Goal: Task Accomplishment & Management: Manage account settings

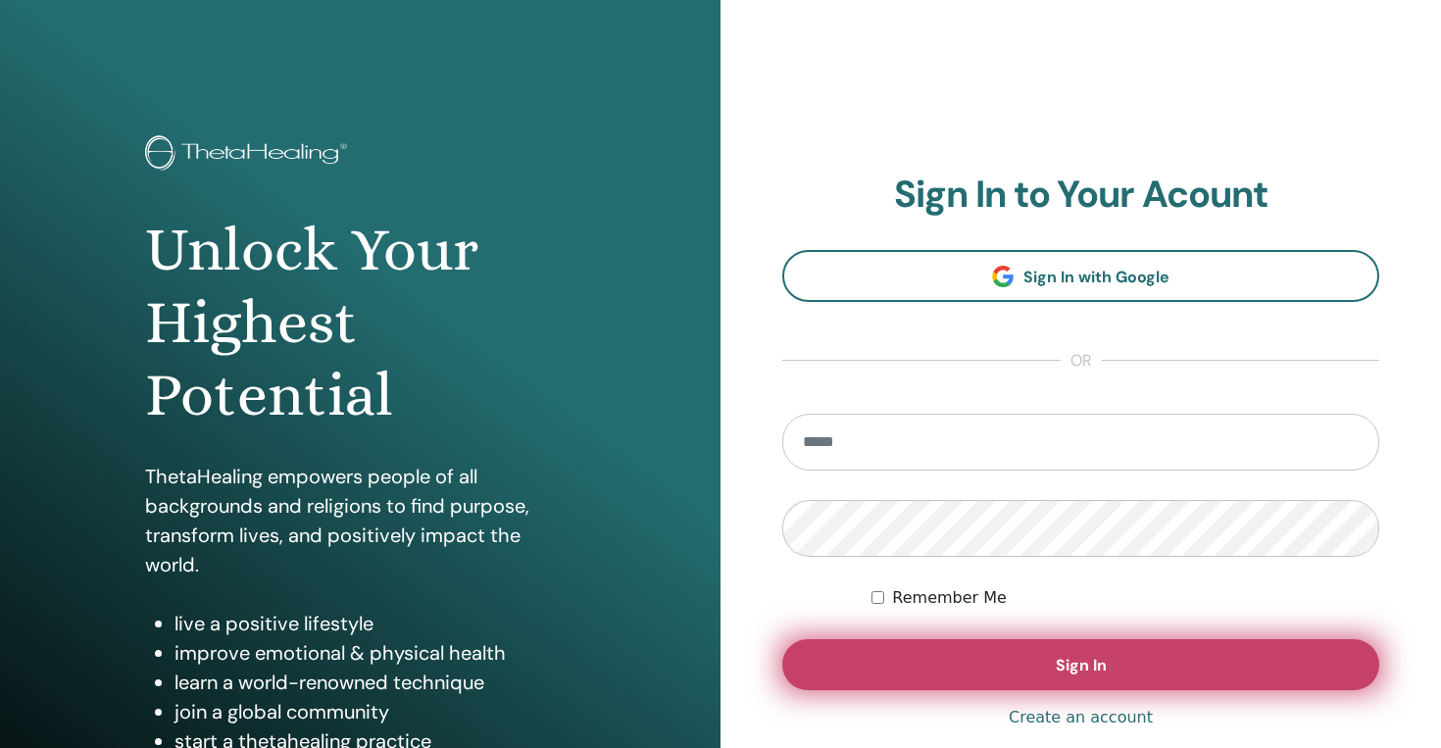
type input "**********"
click at [892, 661] on button "Sign In" at bounding box center [1080, 664] width 597 height 51
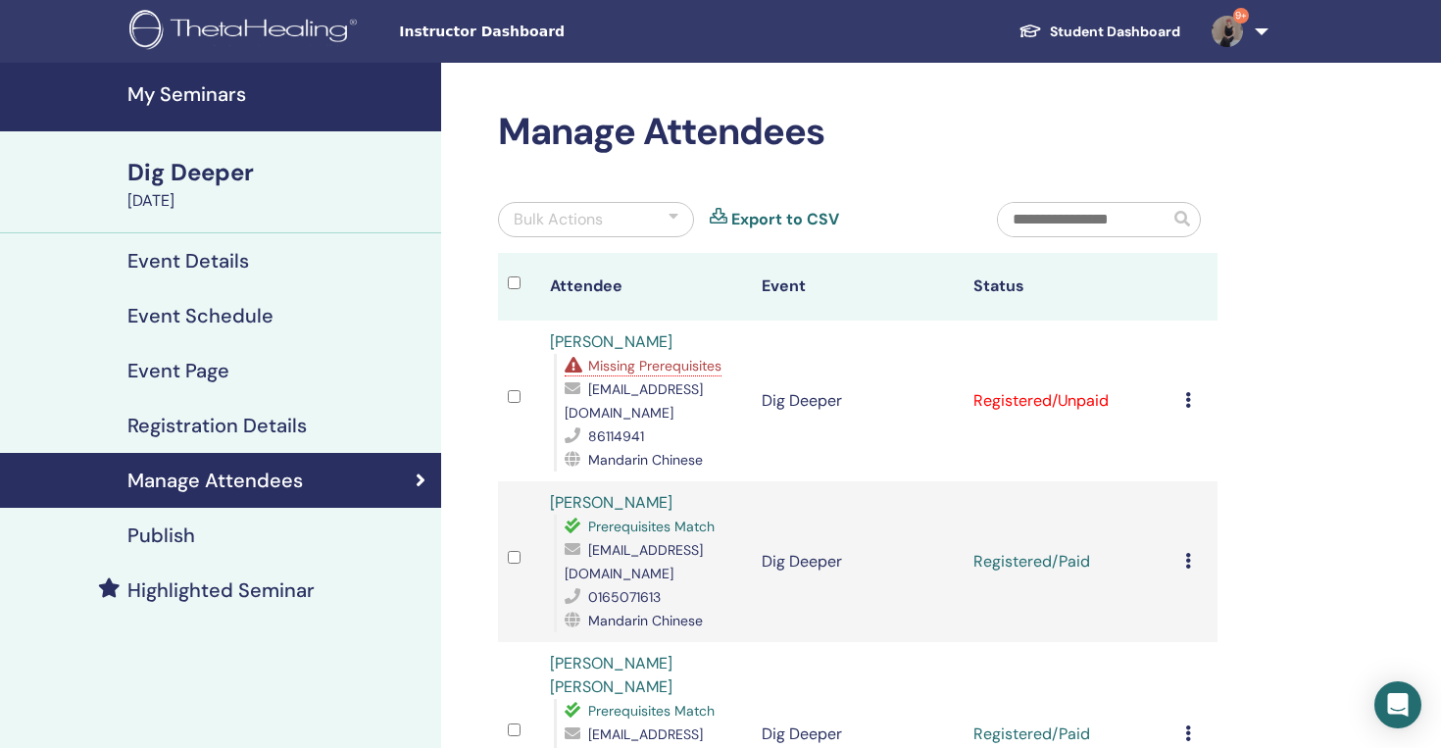
click at [190, 106] on h4 "My Seminars" at bounding box center [278, 94] width 302 height 24
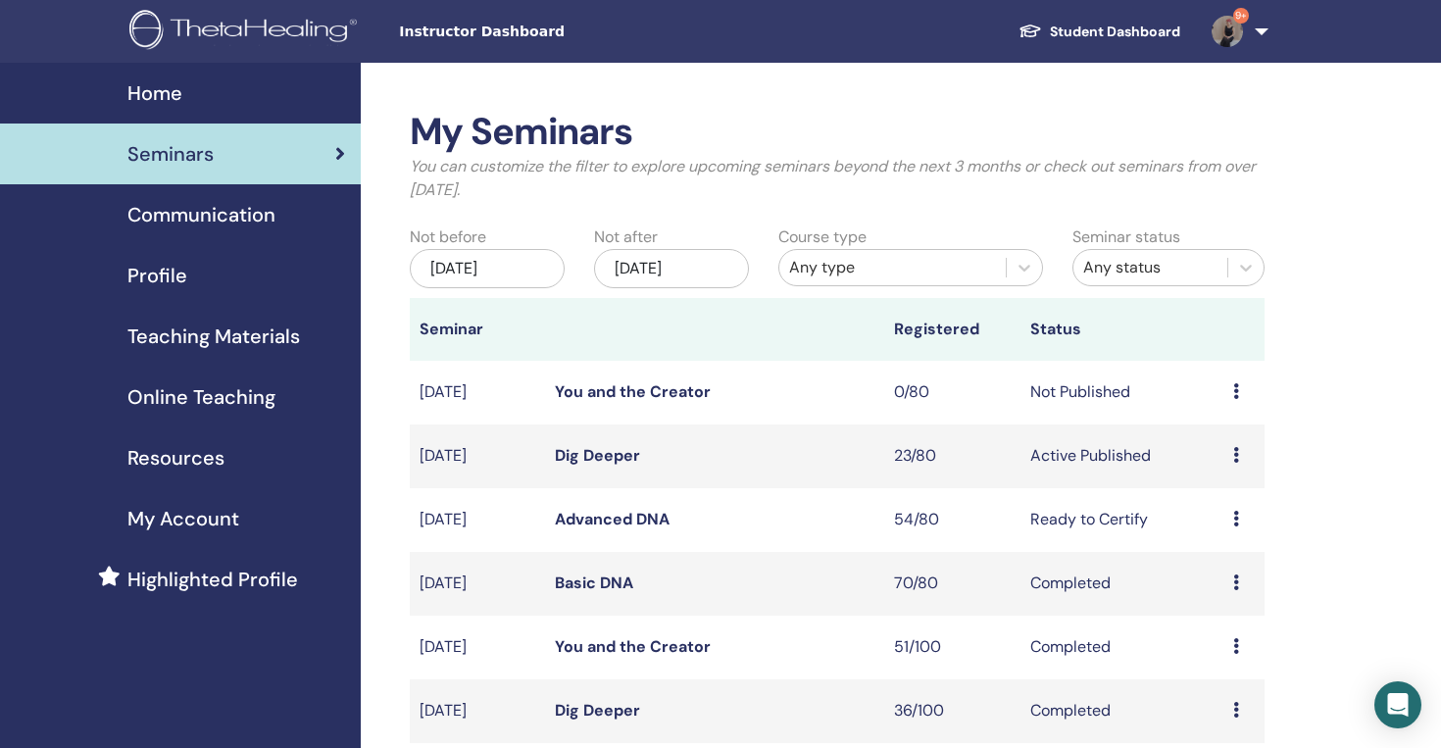
click at [613, 517] on link "Advanced DNA" at bounding box center [612, 519] width 115 height 21
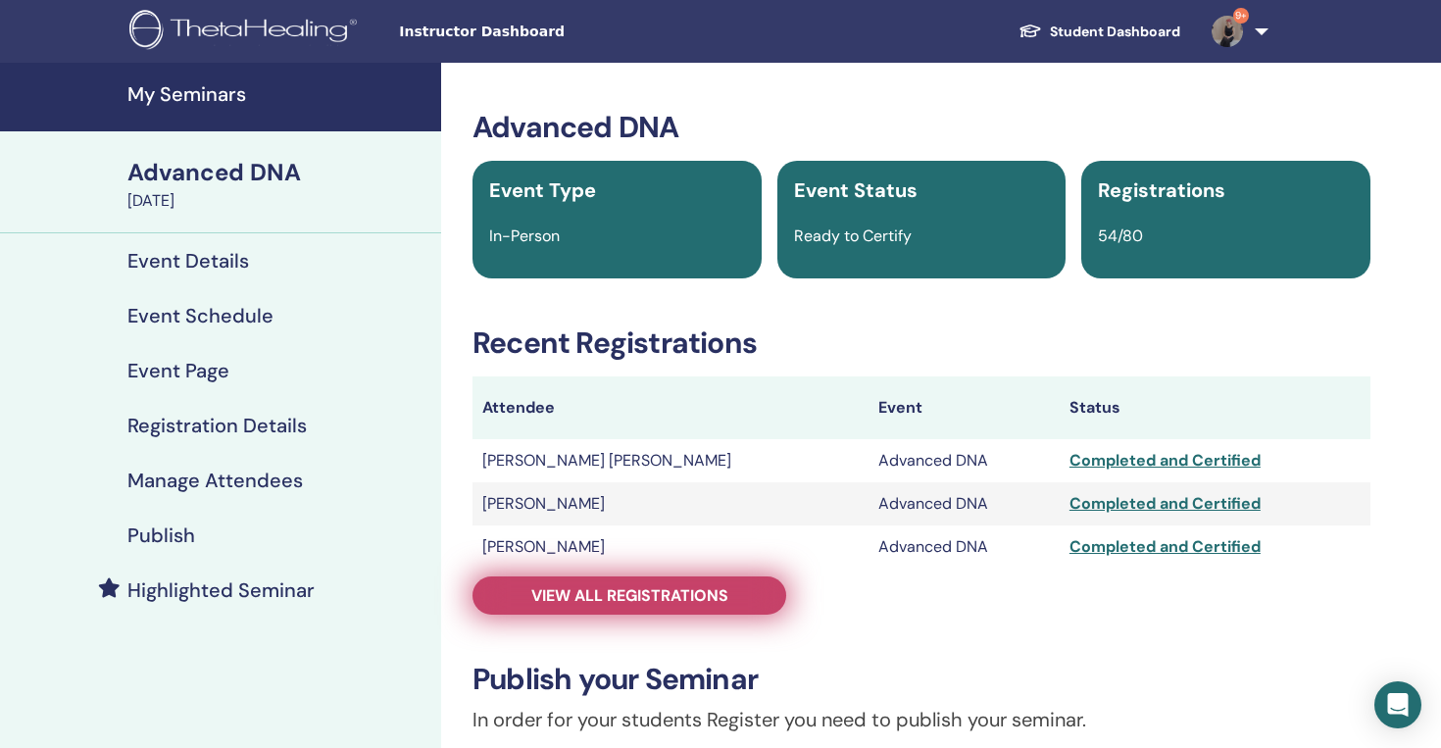
click at [723, 591] on span "View all registrations" at bounding box center [629, 595] width 197 height 21
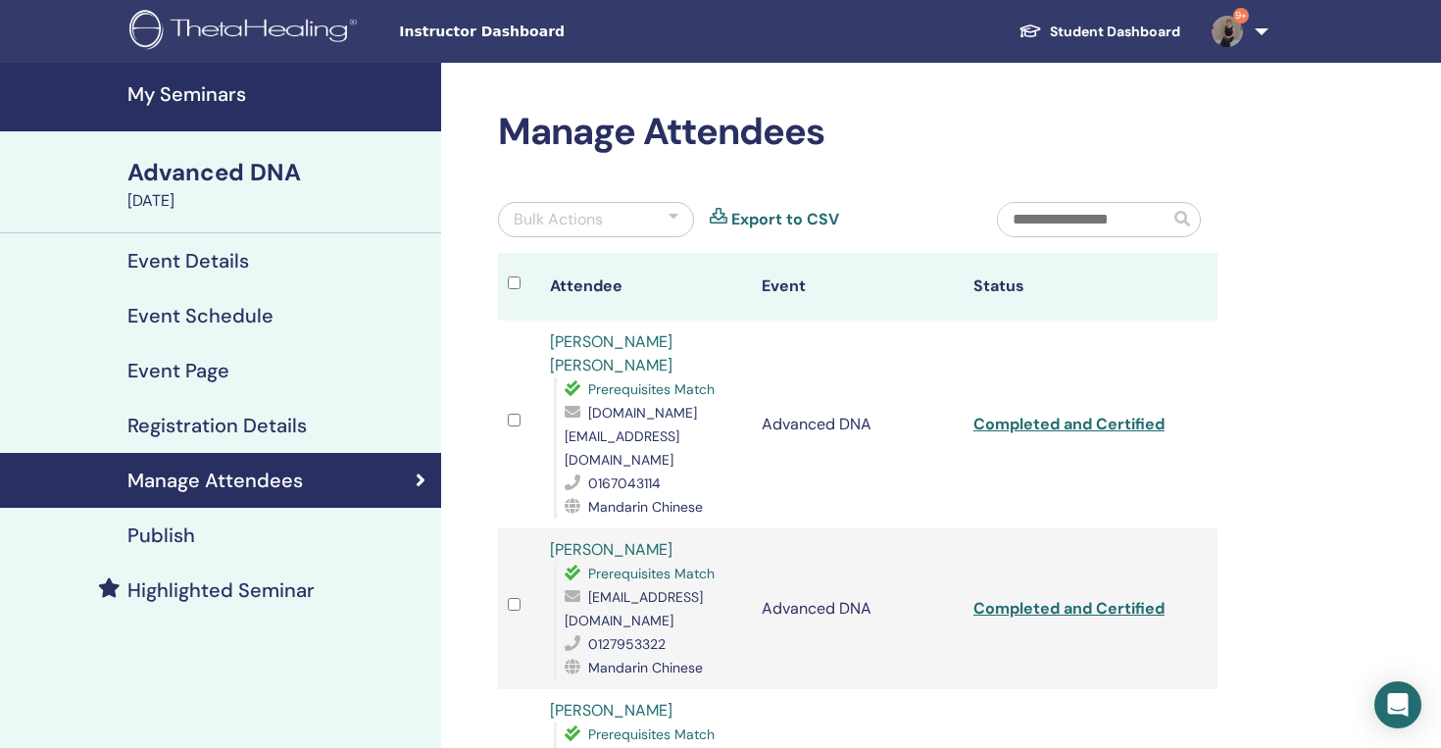
click at [1104, 217] on input "text" at bounding box center [1084, 219] width 172 height 33
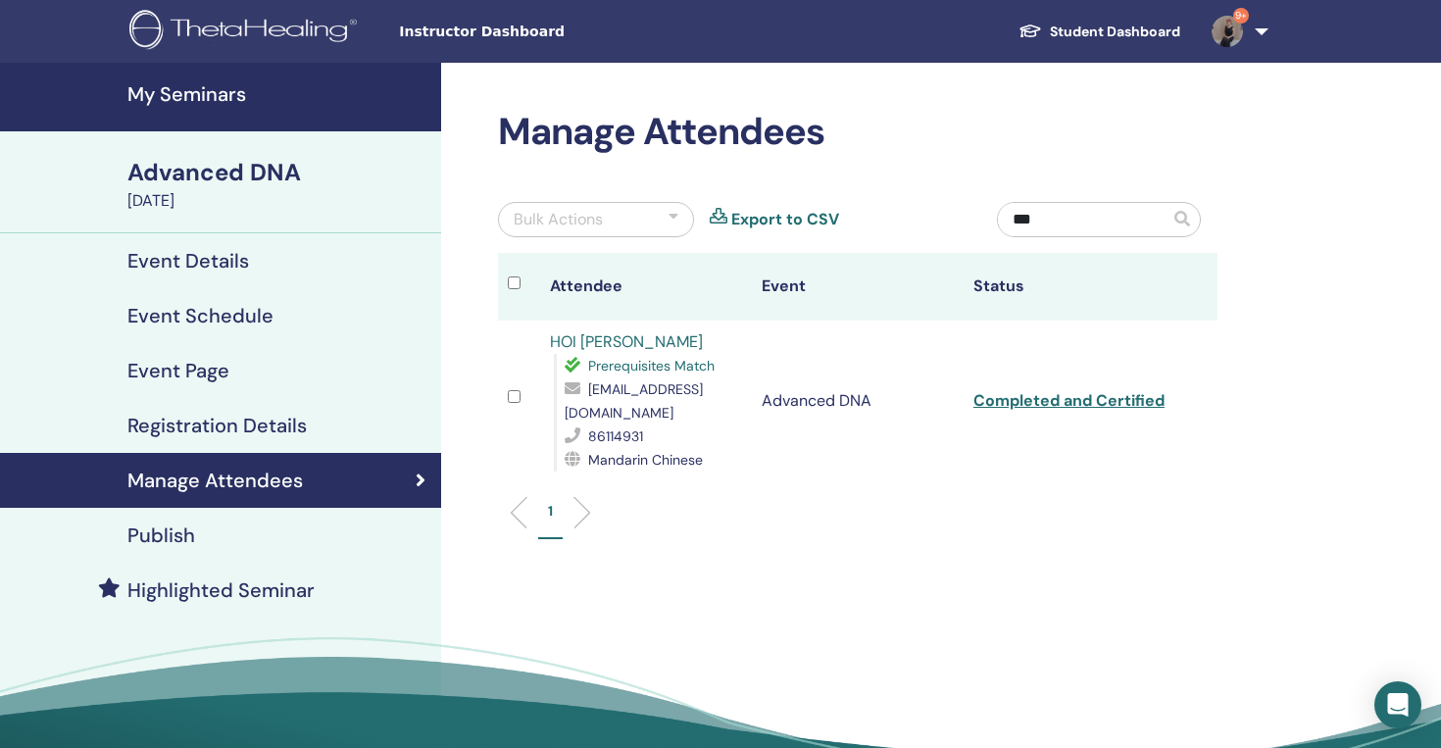
type input "***"
drag, startPoint x: 554, startPoint y: 418, endPoint x: 734, endPoint y: 423, distance: 180.5
click at [734, 423] on div "Prerequisites Match hoiyen_0627@hotmail.com 86114931 Mandarin Chinese" at bounding box center [648, 413] width 188 height 118
copy span "hoiyen_0627@hotmail.com"
click at [219, 106] on h4 "My Seminars" at bounding box center [278, 94] width 302 height 24
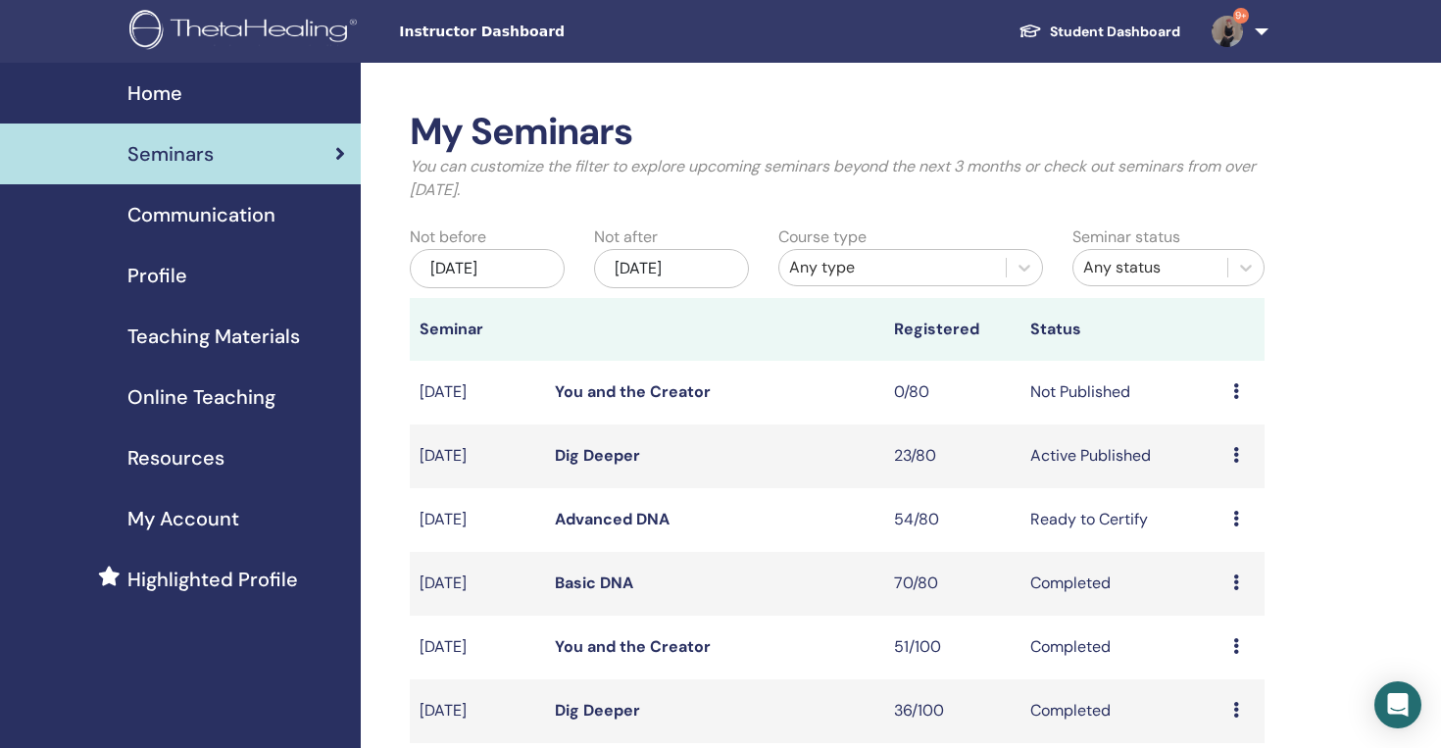
click at [613, 459] on link "Dig Deeper" at bounding box center [597, 455] width 85 height 21
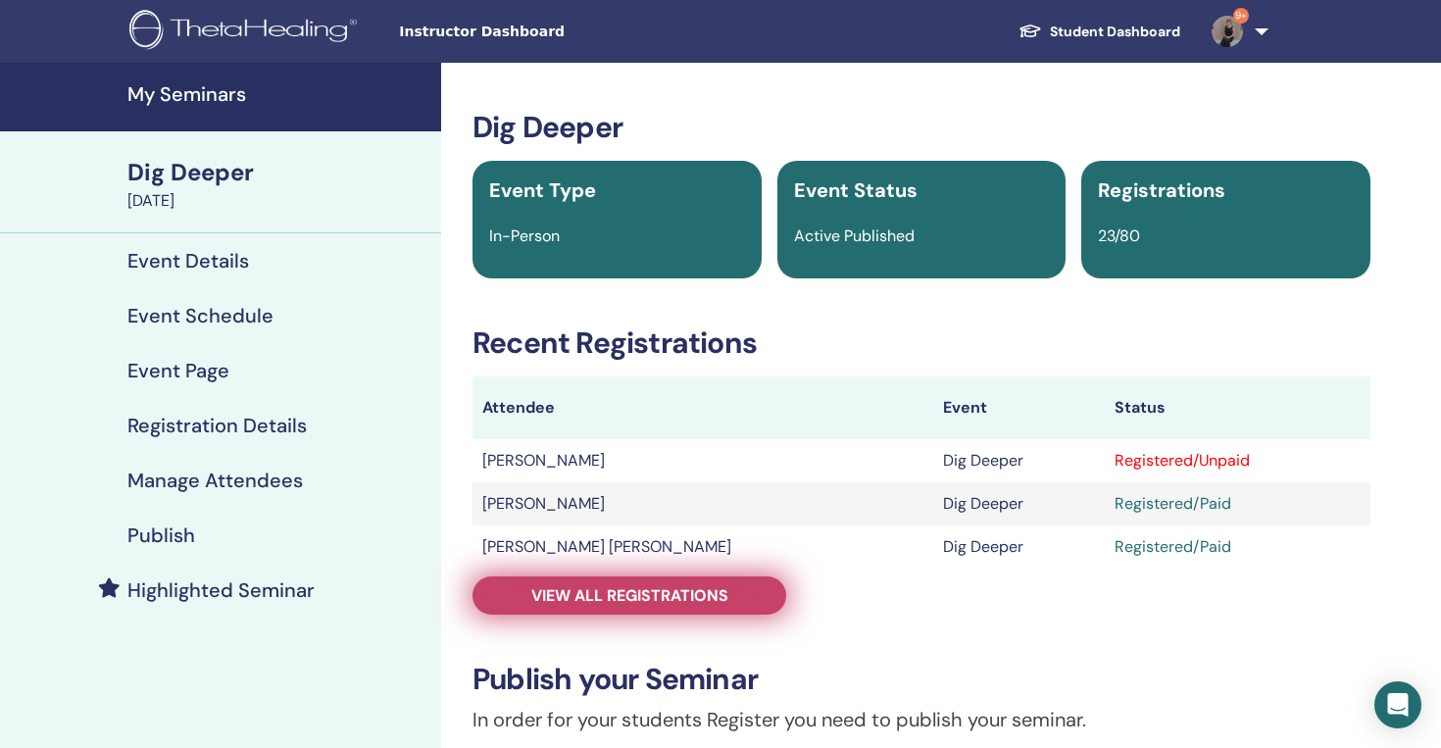
click at [685, 594] on span "View all registrations" at bounding box center [629, 595] width 197 height 21
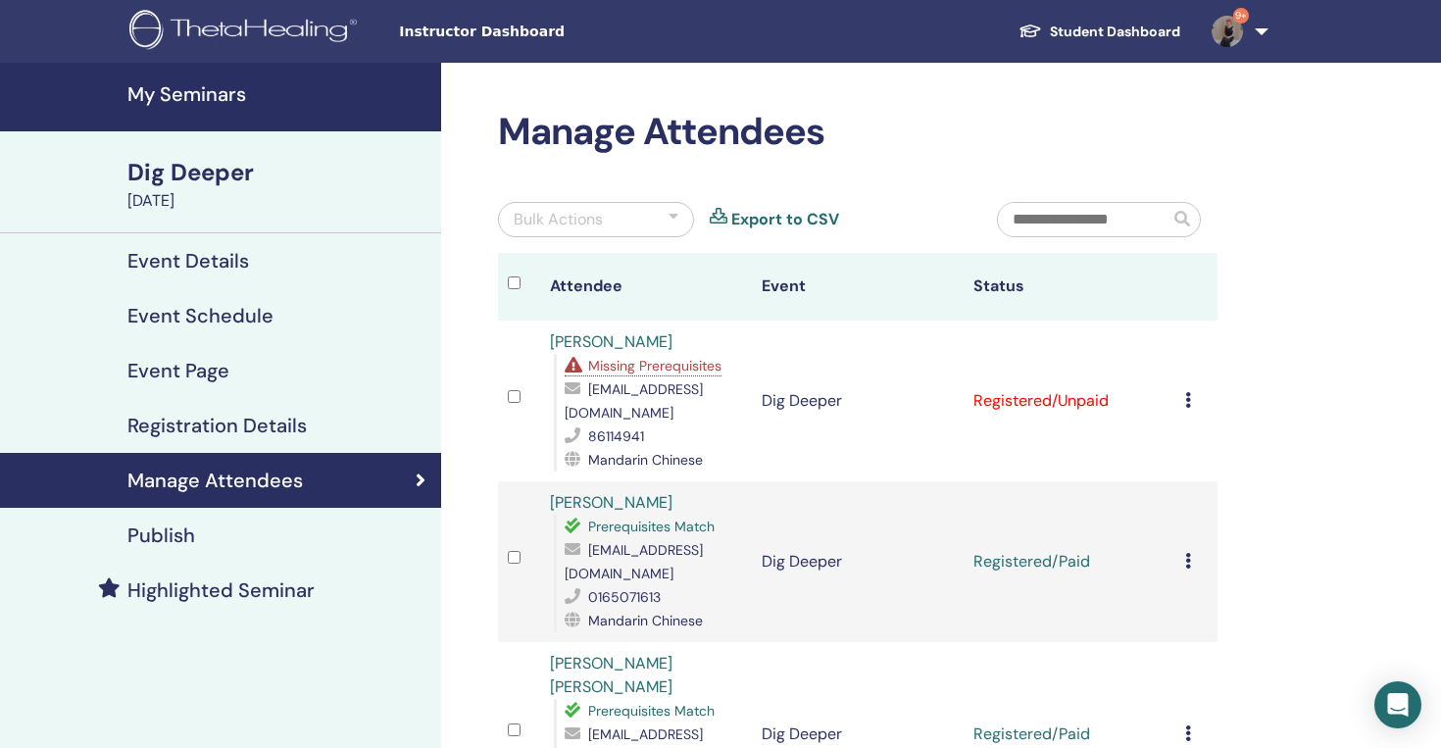
click at [1191, 393] on div "Cancel Registration Do not auto-certify Mark as Paid Mark as Unpaid Mark as Abs…" at bounding box center [1196, 401] width 23 height 24
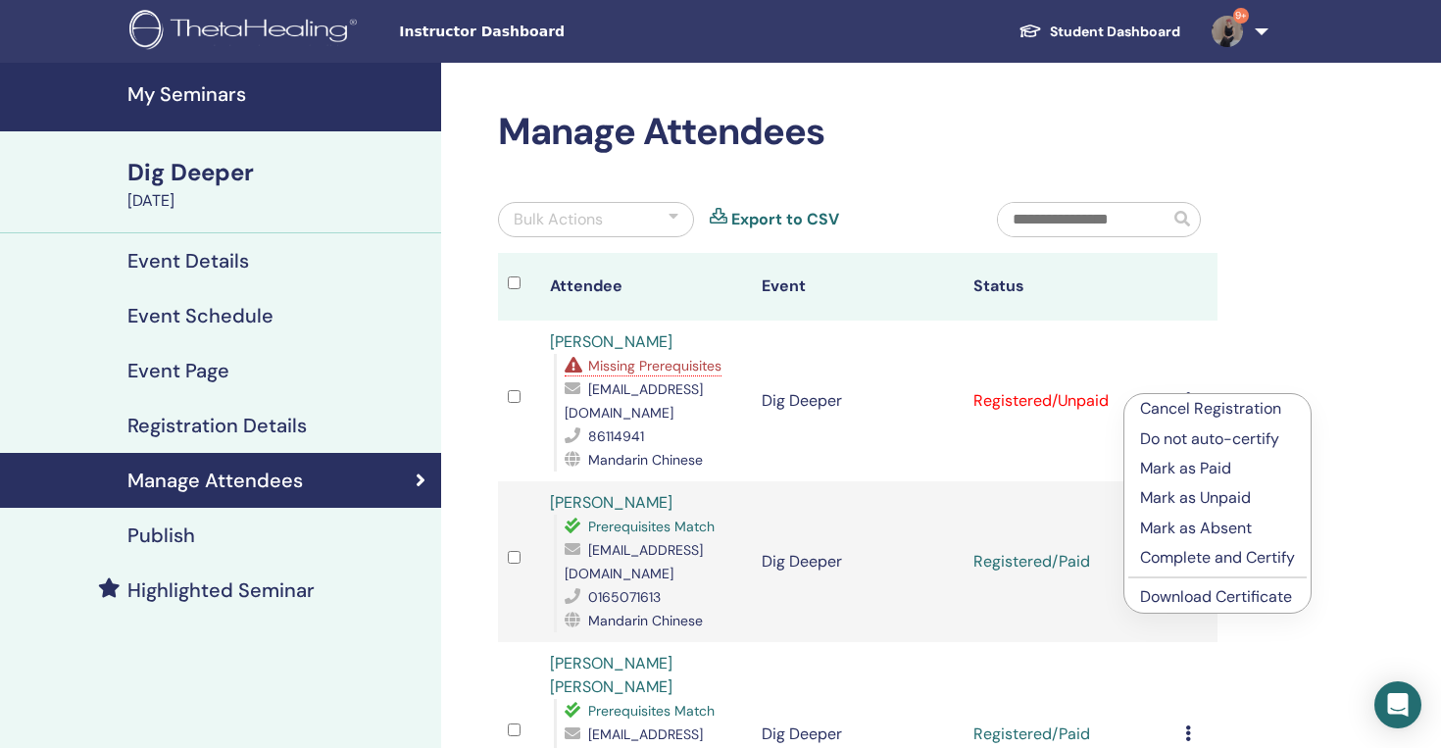
click at [1250, 416] on p "Cancel Registration" at bounding box center [1217, 409] width 155 height 24
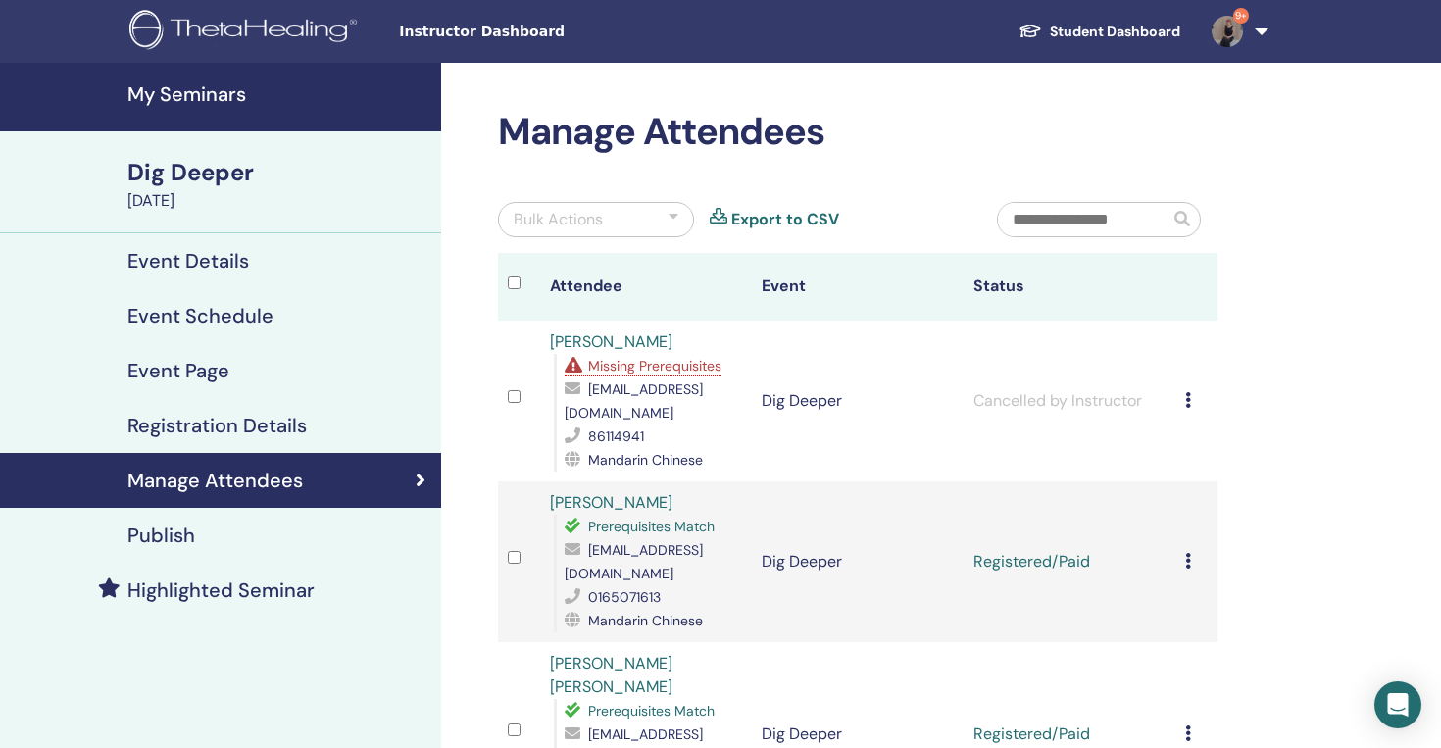
click at [1233, 41] on img at bounding box center [1227, 31] width 31 height 31
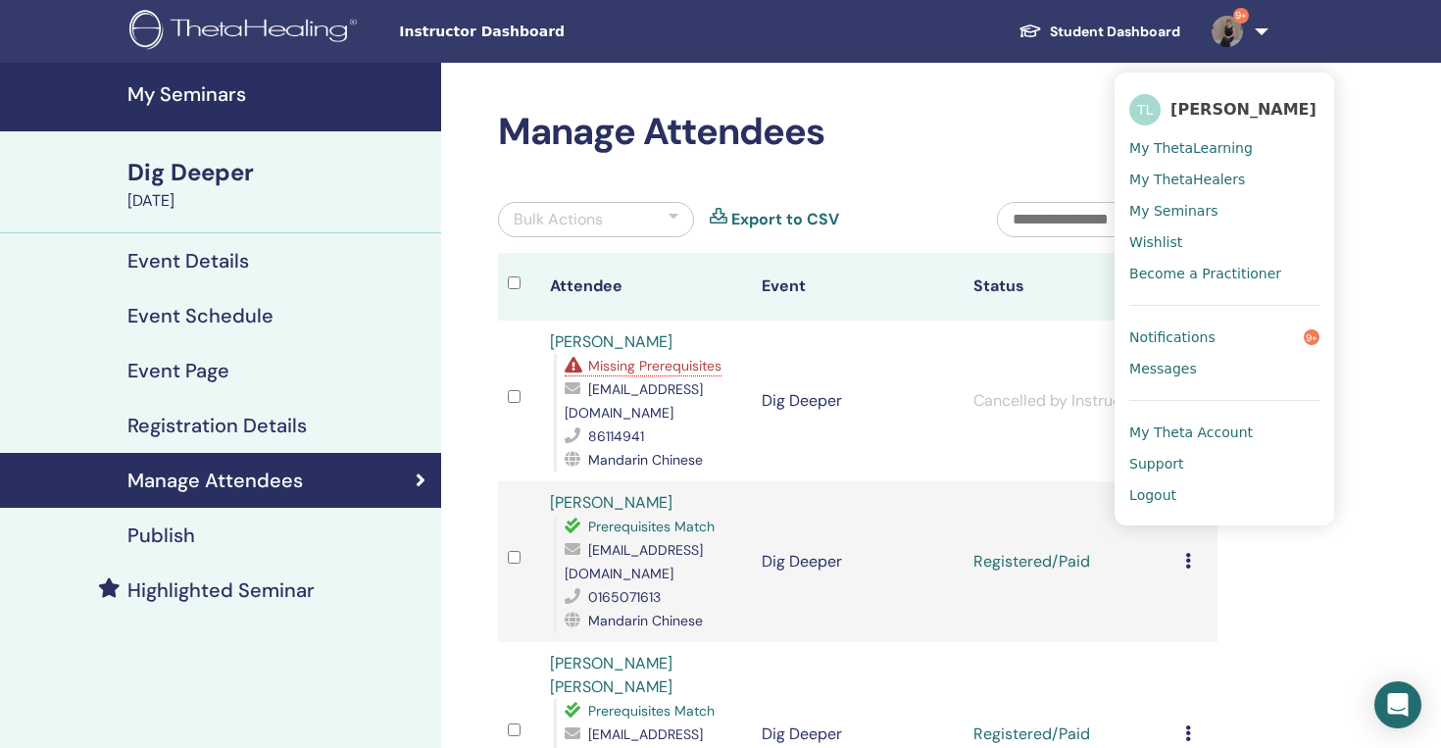
click at [1152, 498] on span "Logout" at bounding box center [1153, 495] width 47 height 18
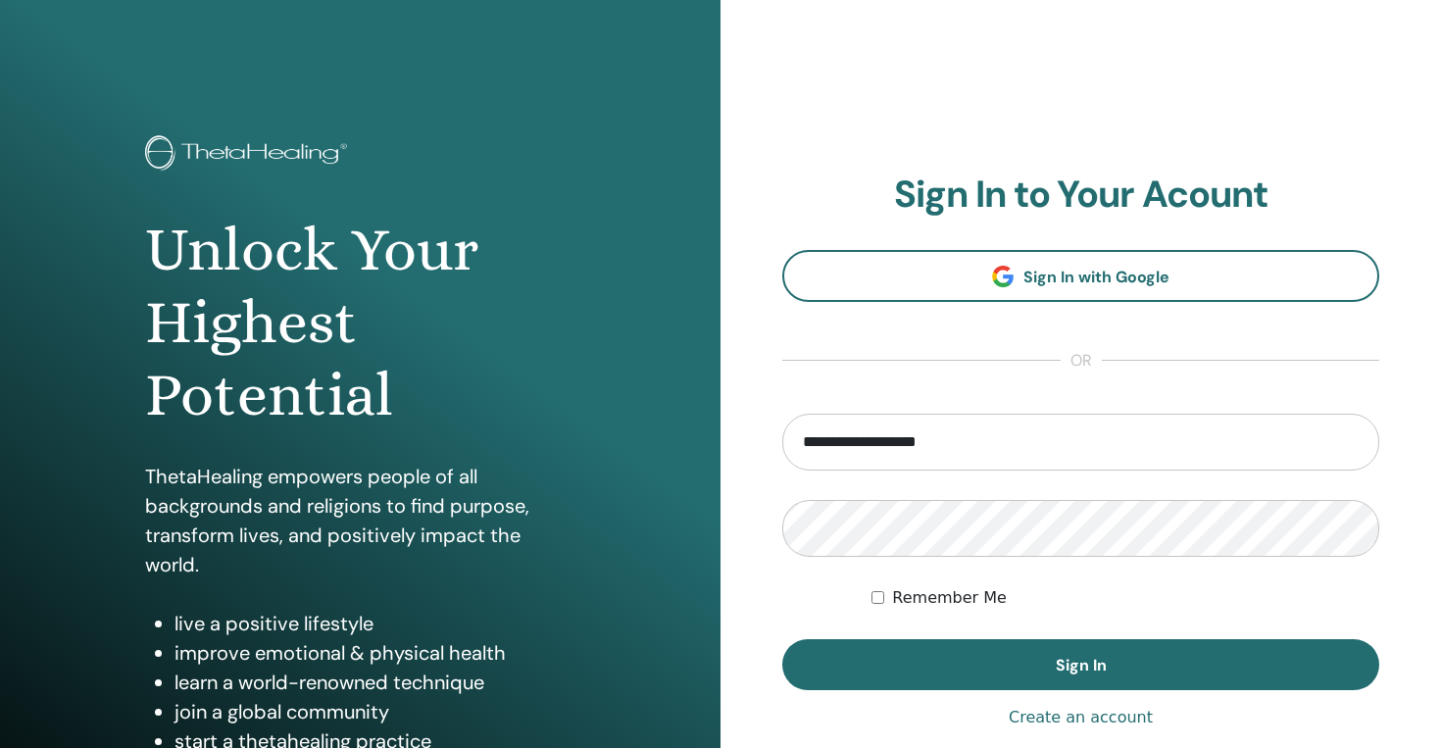
click at [845, 431] on input "**********" at bounding box center [1080, 442] width 597 height 57
drag, startPoint x: 861, startPoint y: 435, endPoint x: 504, endPoint y: 419, distance: 357.3
click at [504, 420] on div "**********" at bounding box center [720, 470] width 1441 height 941
type input "**********"
click at [782, 639] on button "Sign In" at bounding box center [1080, 664] width 597 height 51
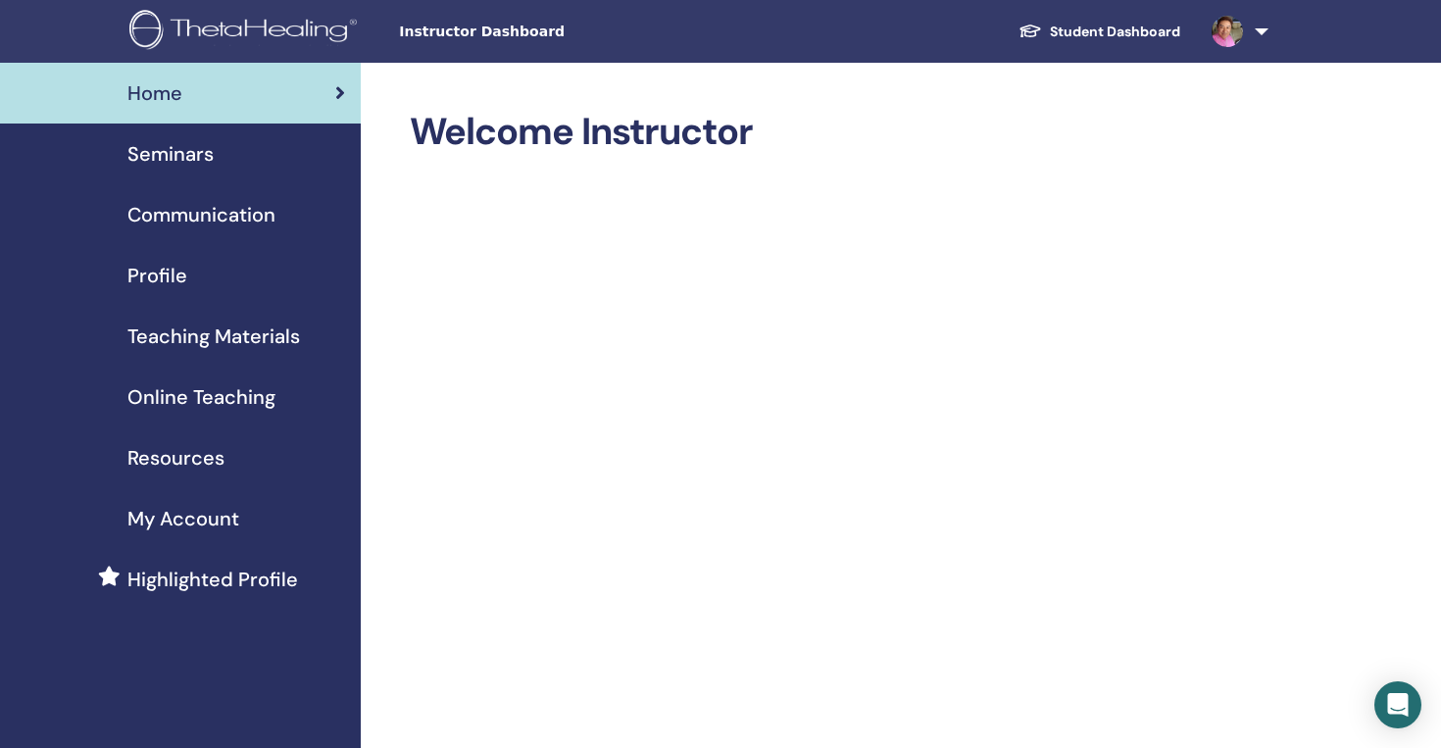
click at [144, 138] on link "Seminars" at bounding box center [180, 154] width 361 height 61
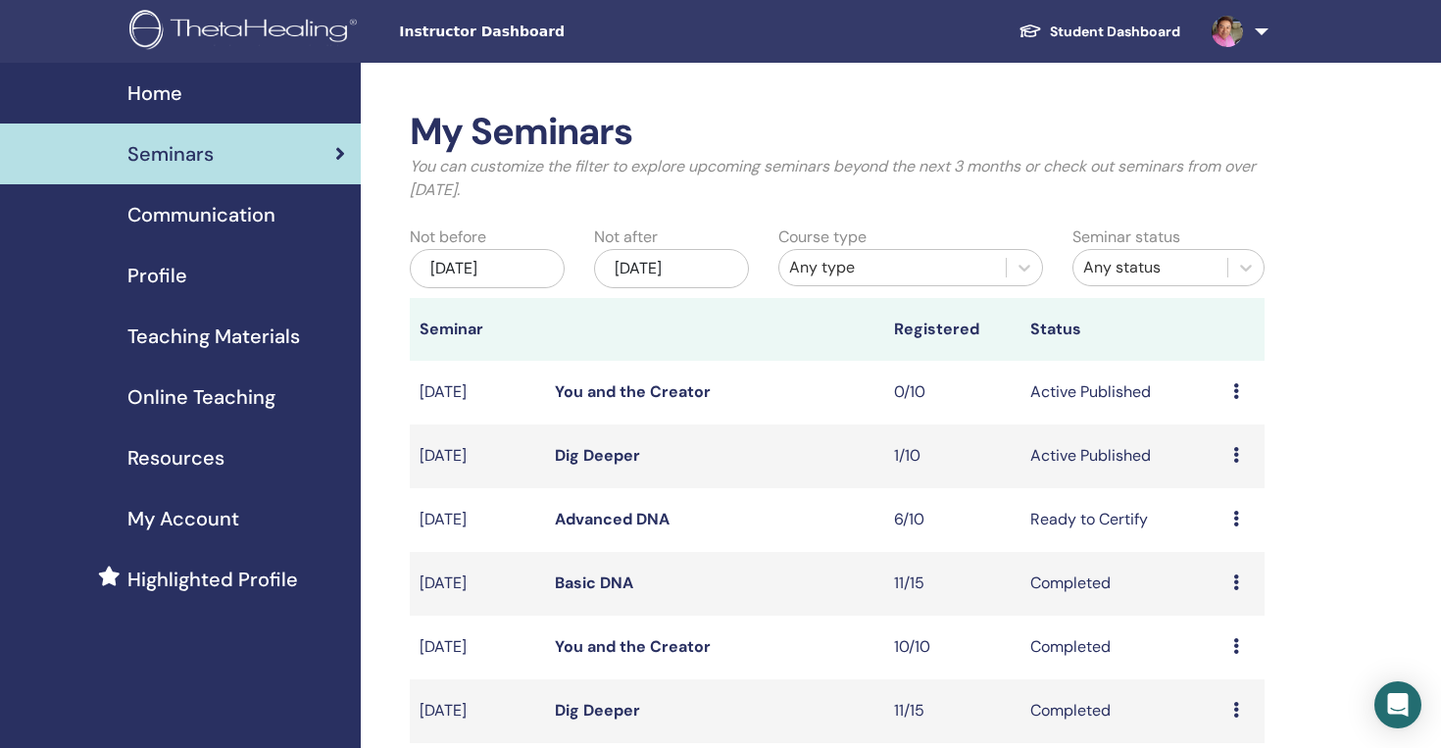
click at [598, 452] on link "Dig Deeper" at bounding box center [597, 455] width 85 height 21
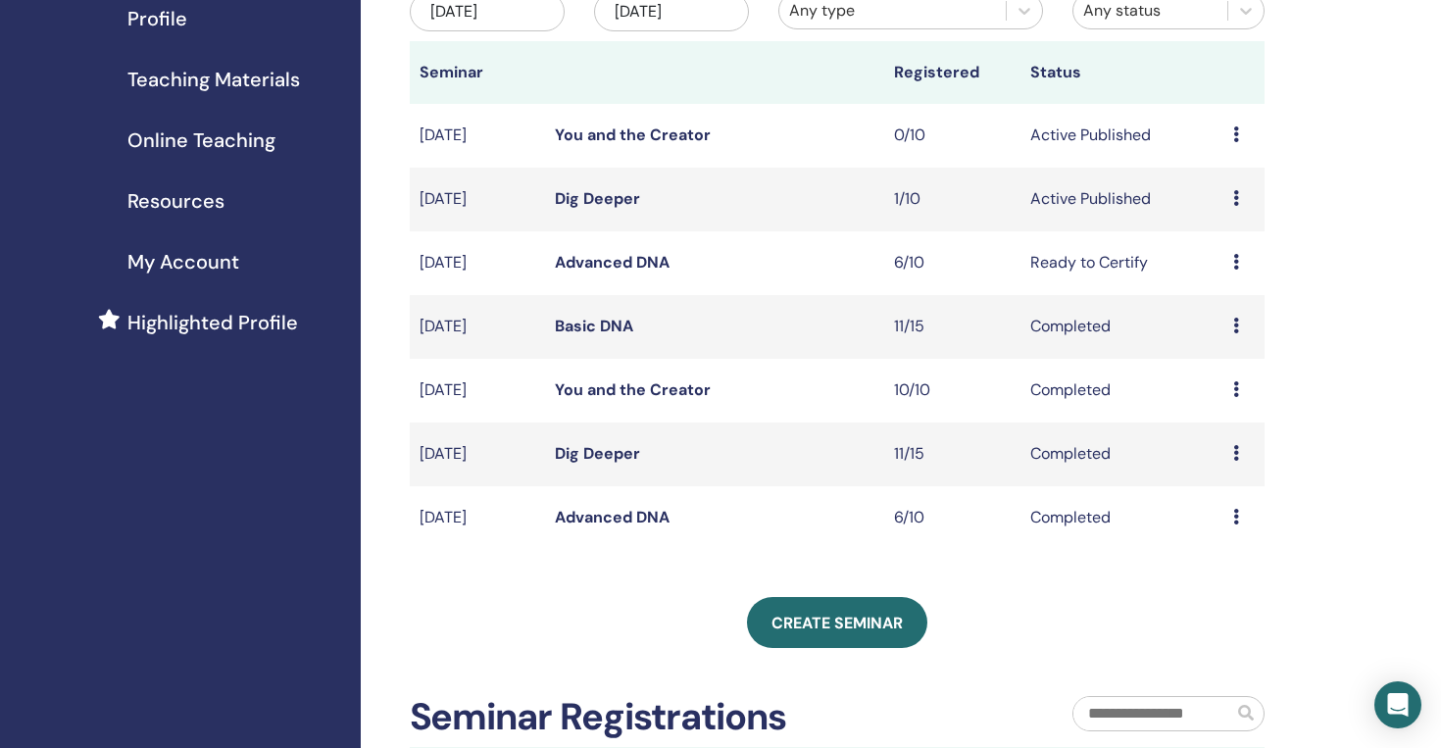
scroll to position [195, 0]
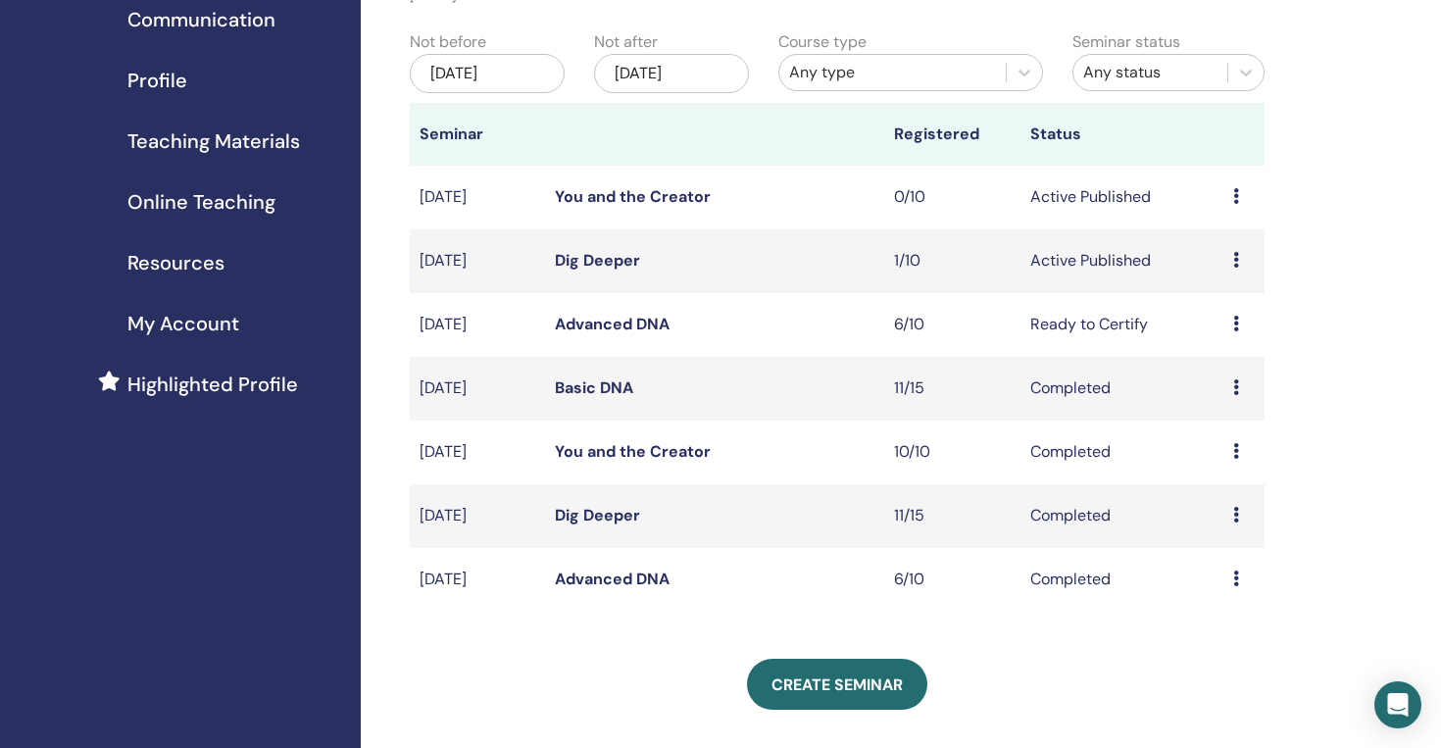
click at [590, 261] on link "Dig Deeper" at bounding box center [597, 260] width 85 height 21
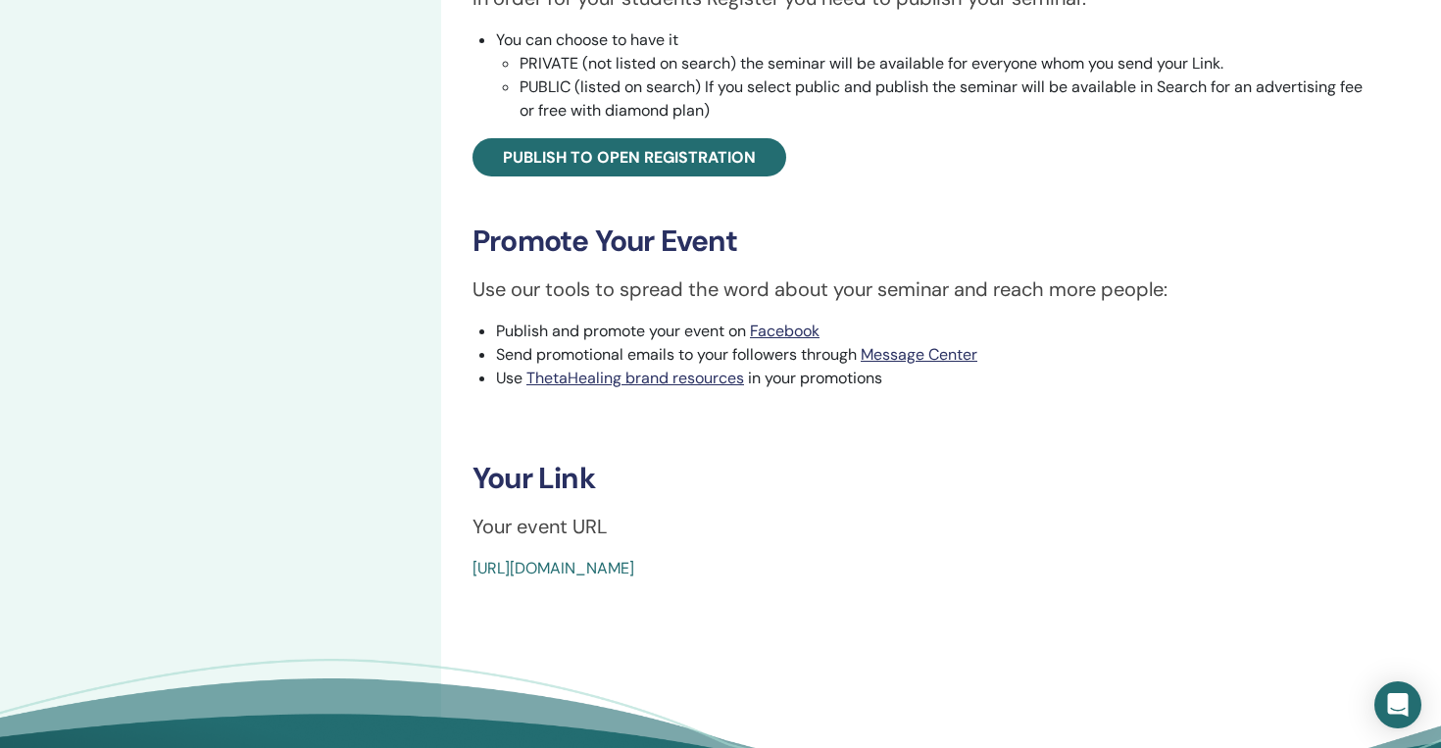
scroll to position [637, 0]
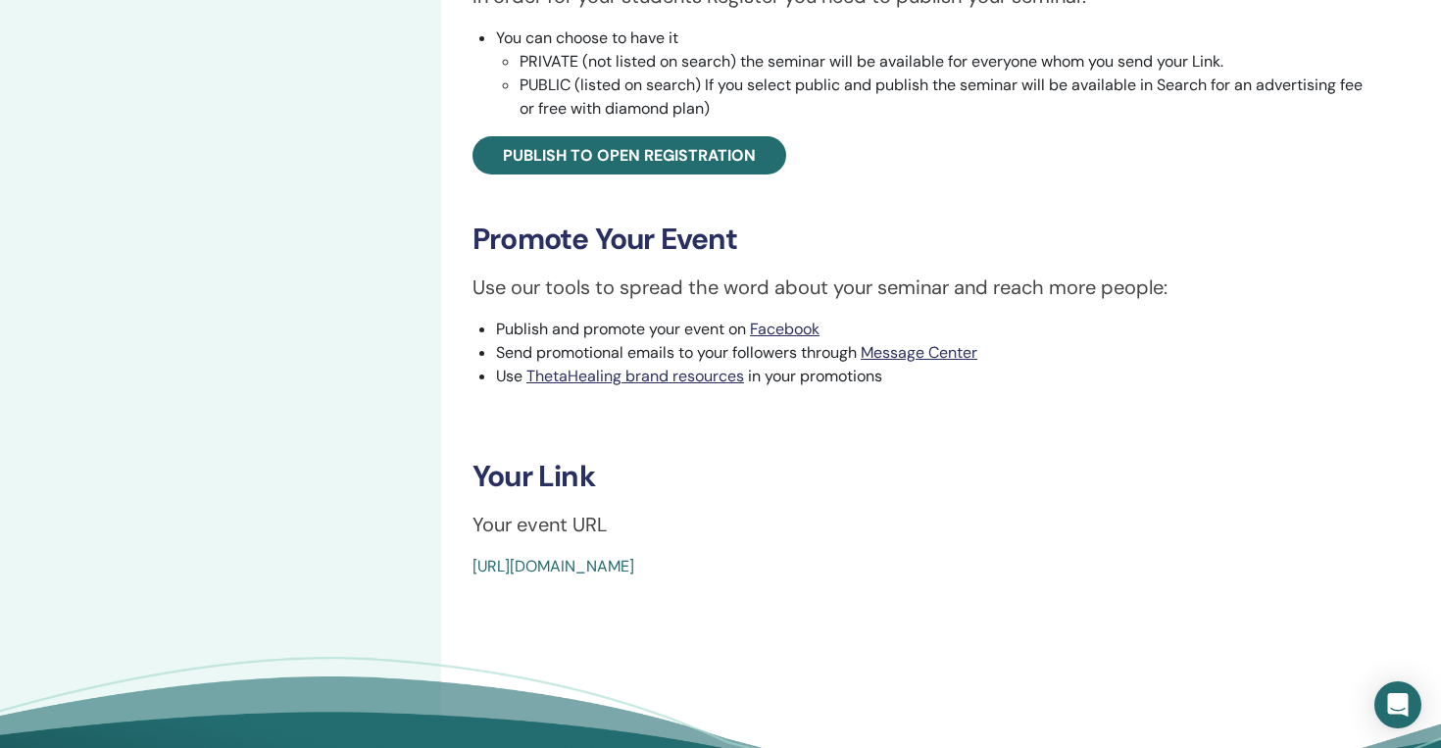
drag, startPoint x: 466, startPoint y: 565, endPoint x: 875, endPoint y: 582, distance: 409.3
click at [875, 582] on div "Dig Deeper Event Type In-Person Event Status Active Published Registrations 1/1…" at bounding box center [921, 139] width 961 height 1428
copy link "[URL][DOMAIN_NAME]"
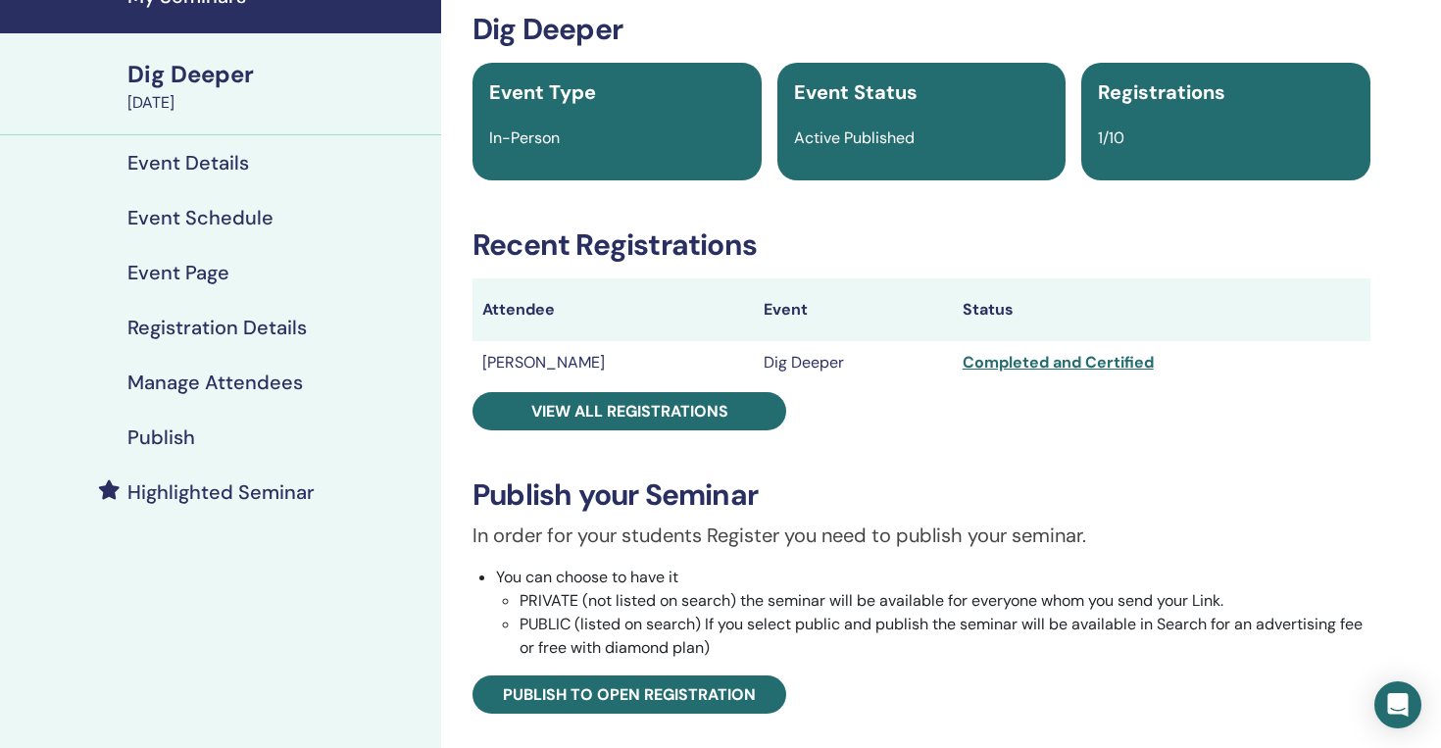
scroll to position [0, 0]
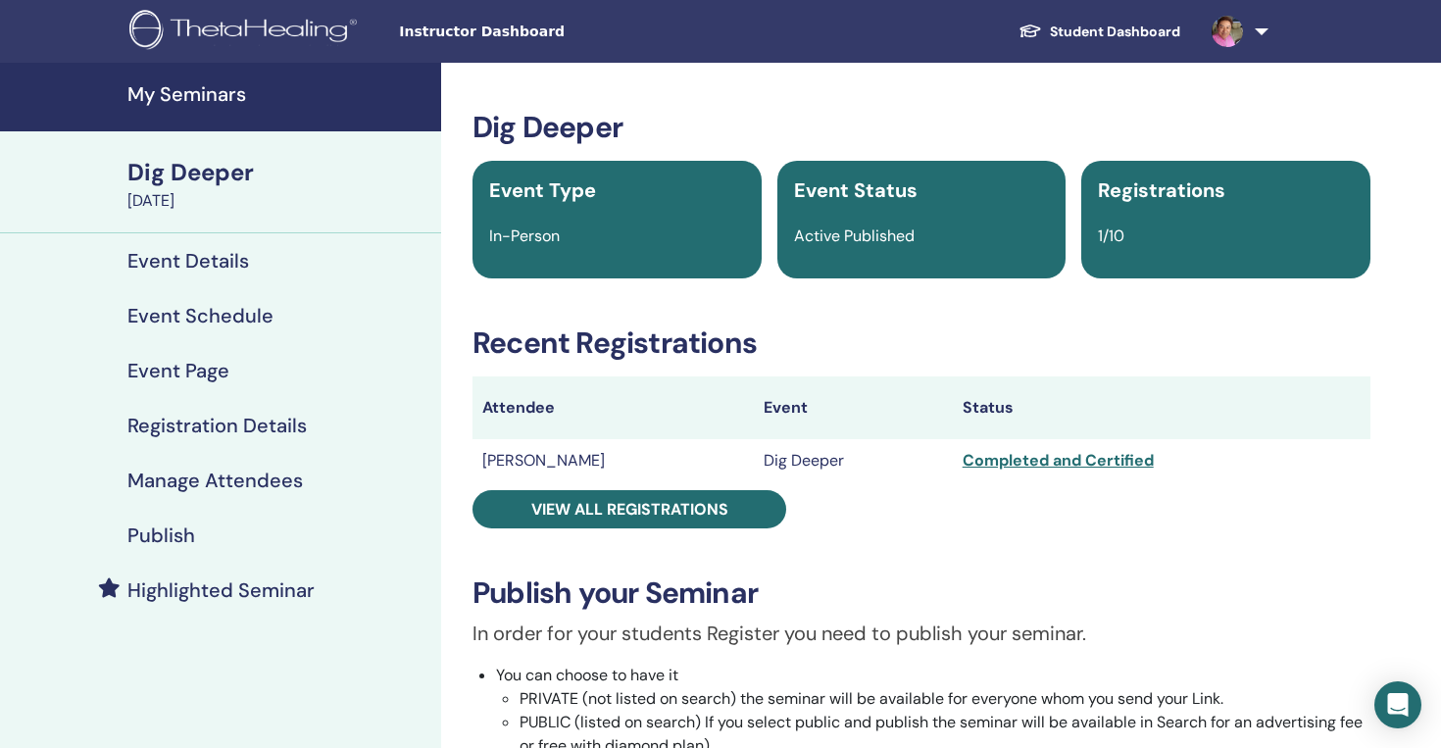
click at [196, 93] on h4 "My Seminars" at bounding box center [278, 94] width 302 height 24
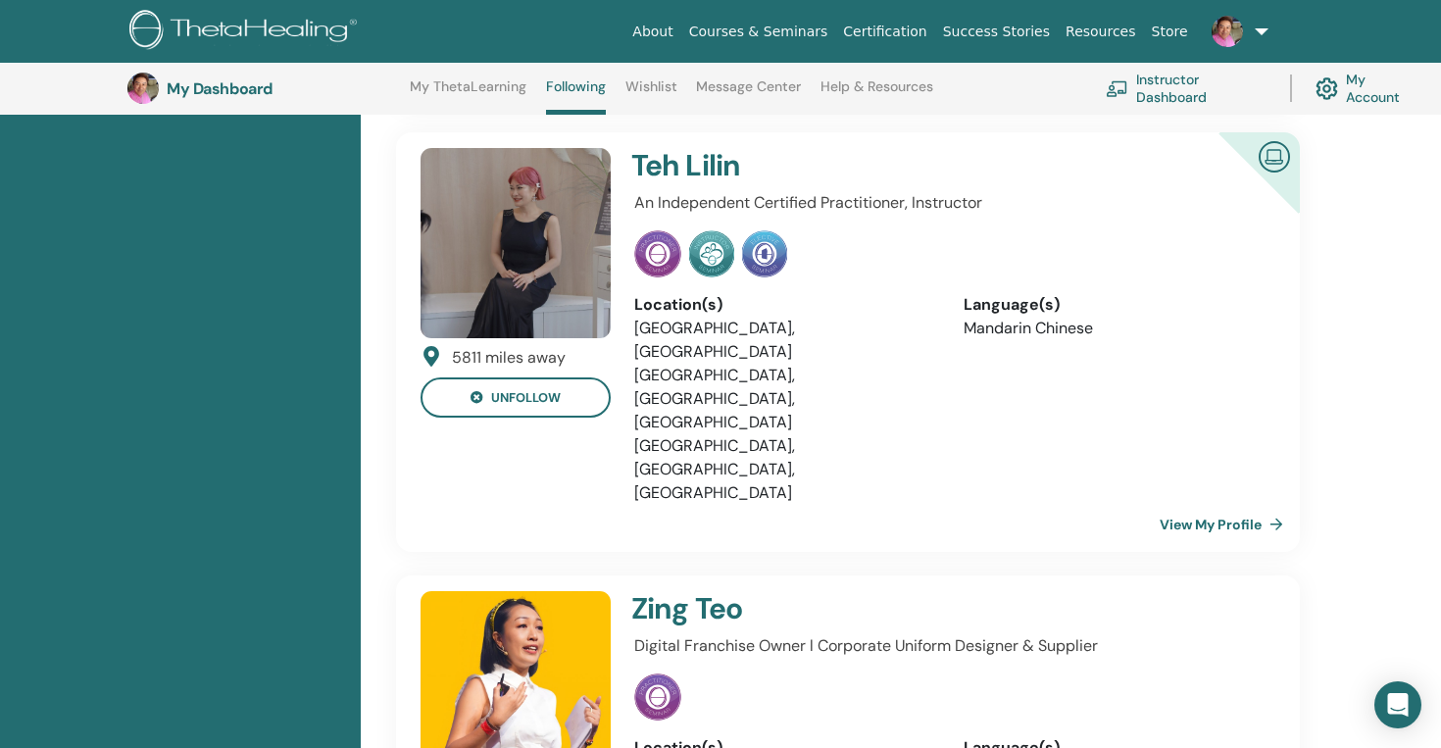
scroll to position [506, 0]
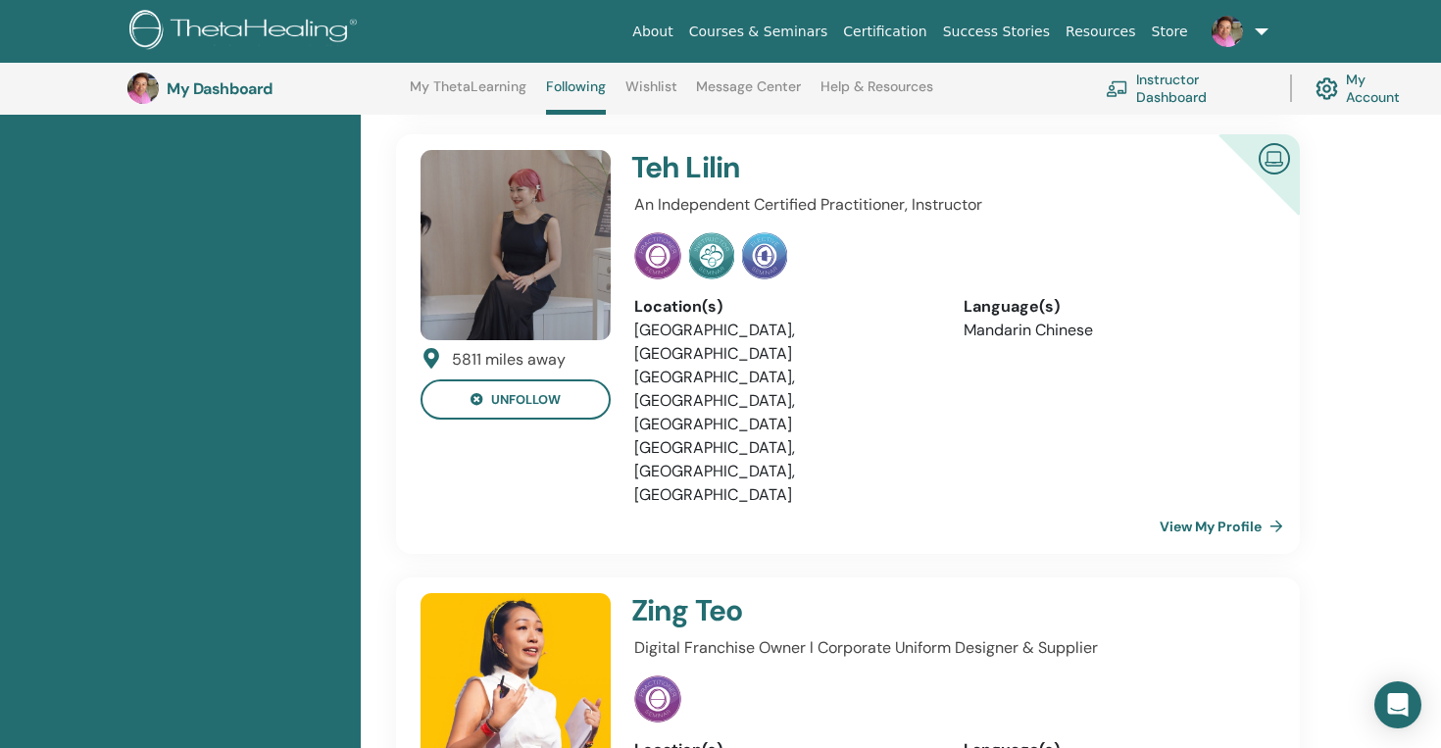
click at [244, 29] on img at bounding box center [246, 32] width 234 height 44
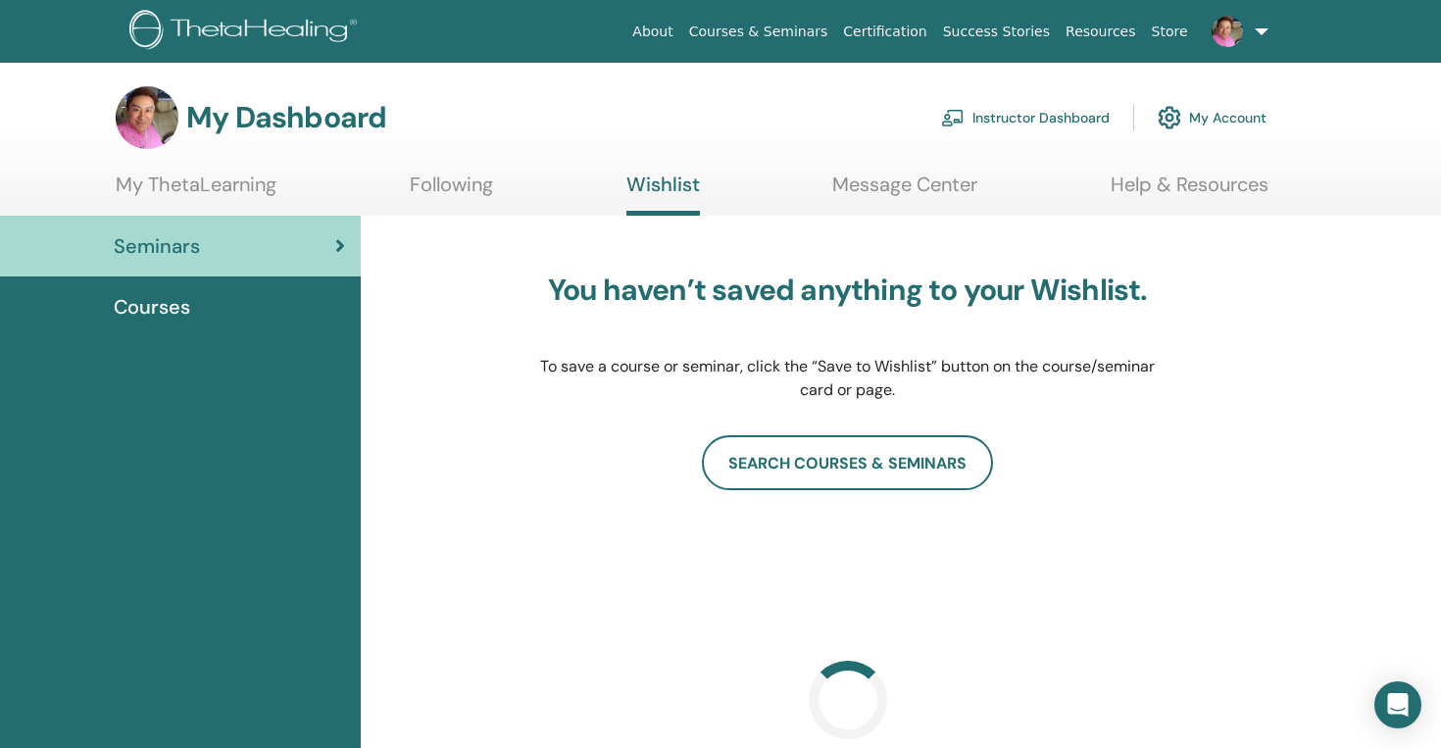
click at [1048, 113] on link "Instructor Dashboard" at bounding box center [1025, 117] width 169 height 43
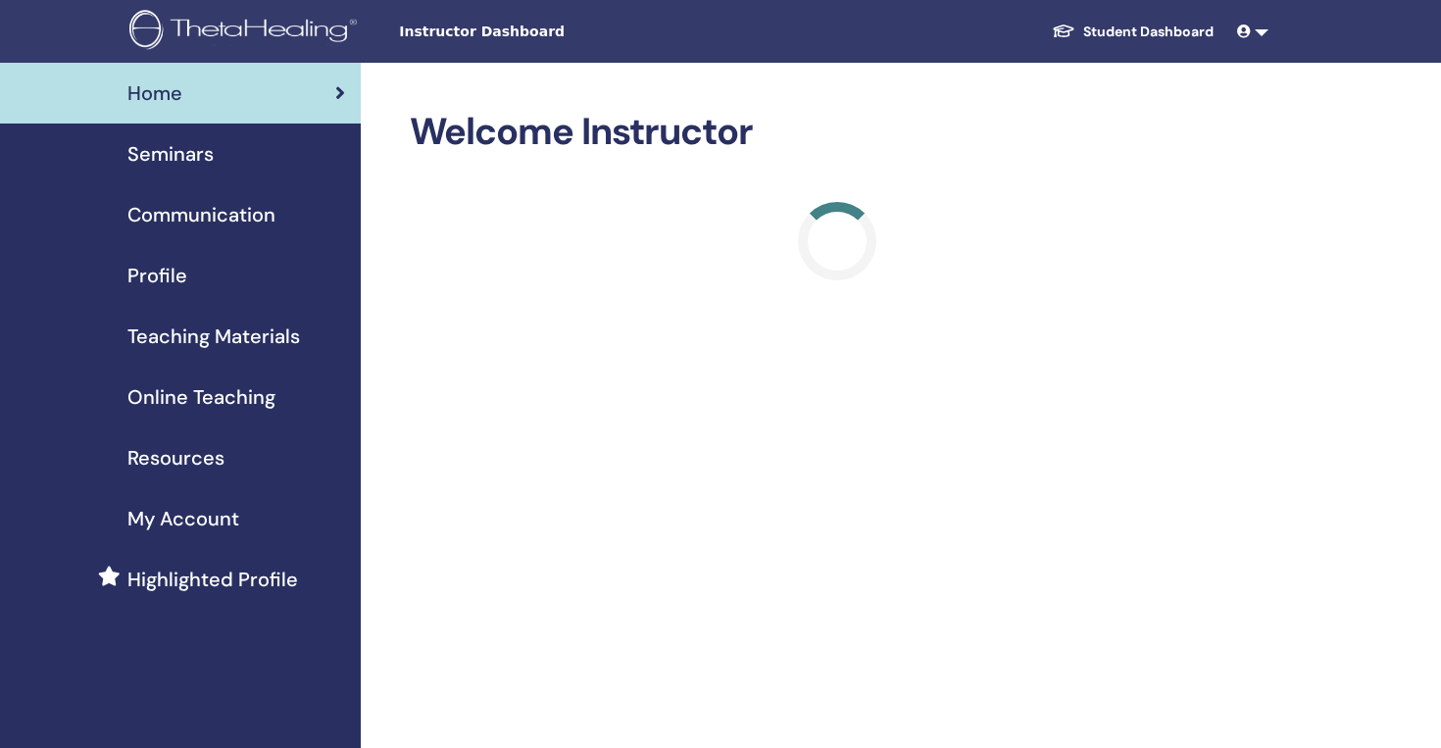
click at [184, 156] on span "Seminars" at bounding box center [170, 153] width 86 height 29
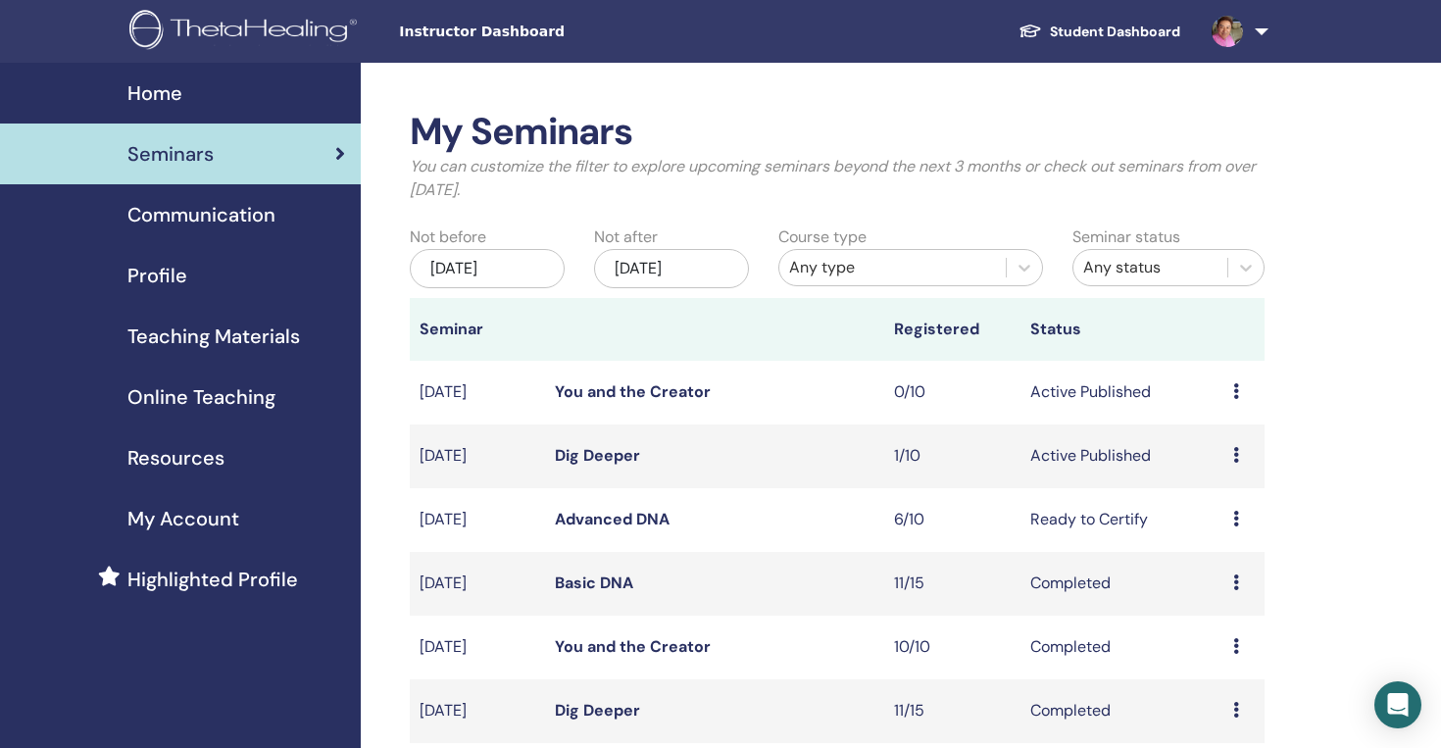
click at [606, 453] on link "Dig Deeper" at bounding box center [597, 455] width 85 height 21
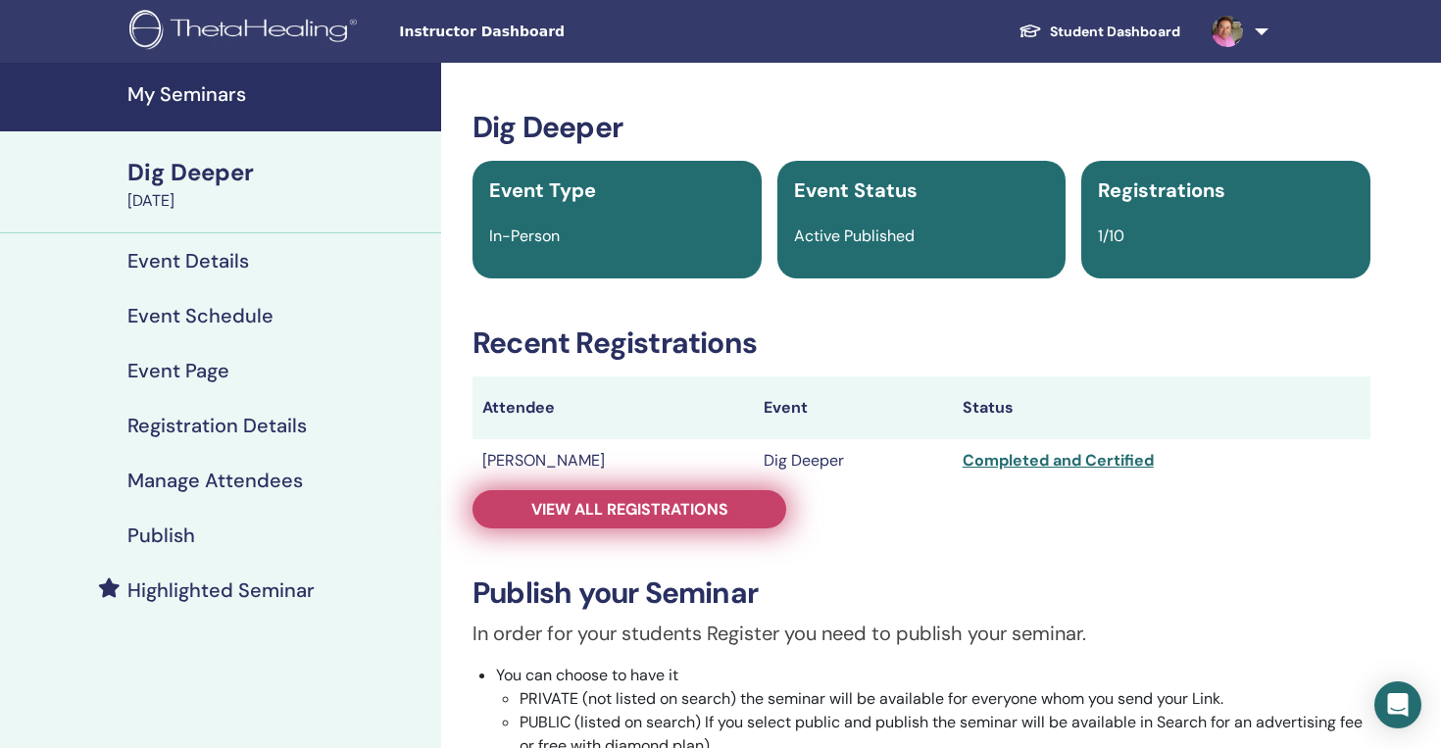
click at [699, 506] on span "View all registrations" at bounding box center [629, 509] width 197 height 21
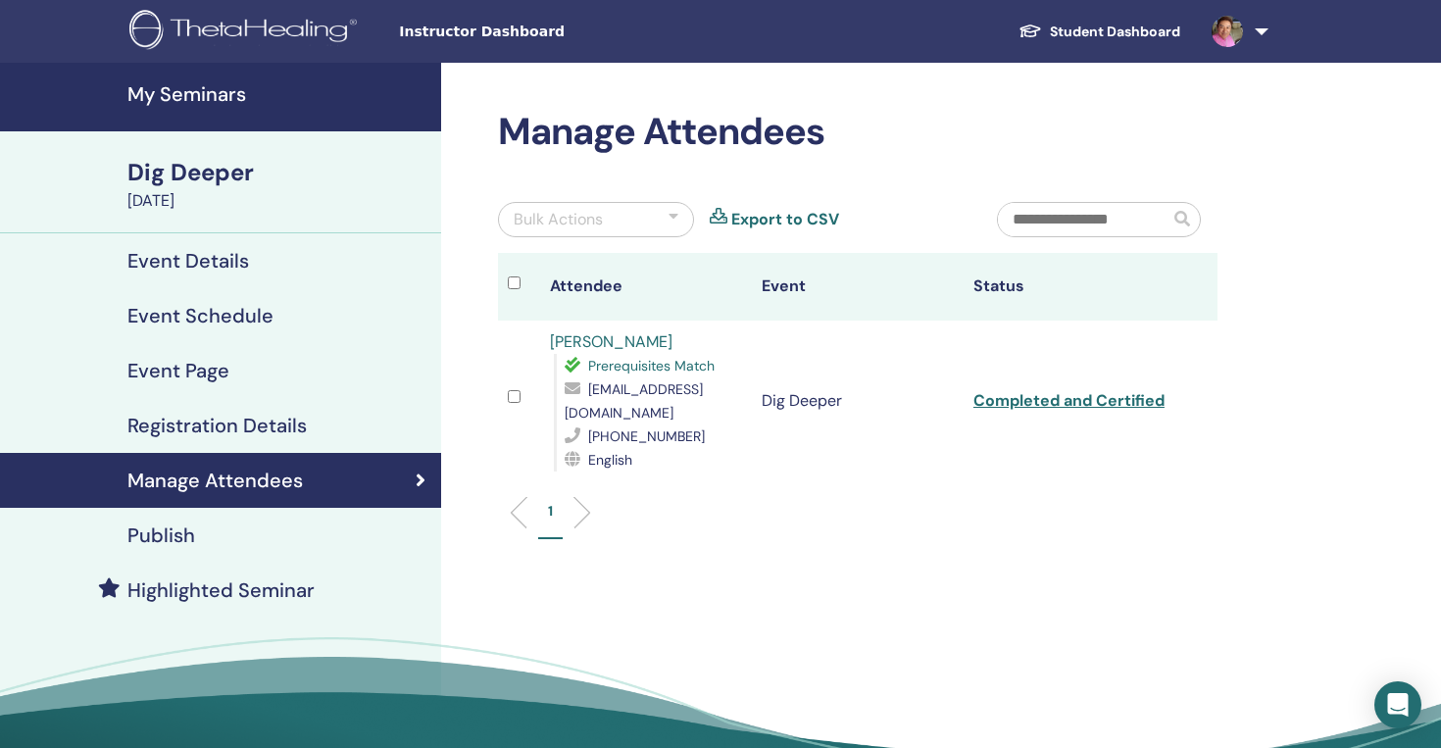
click at [618, 229] on div "Bulk Actions" at bounding box center [596, 219] width 196 height 35
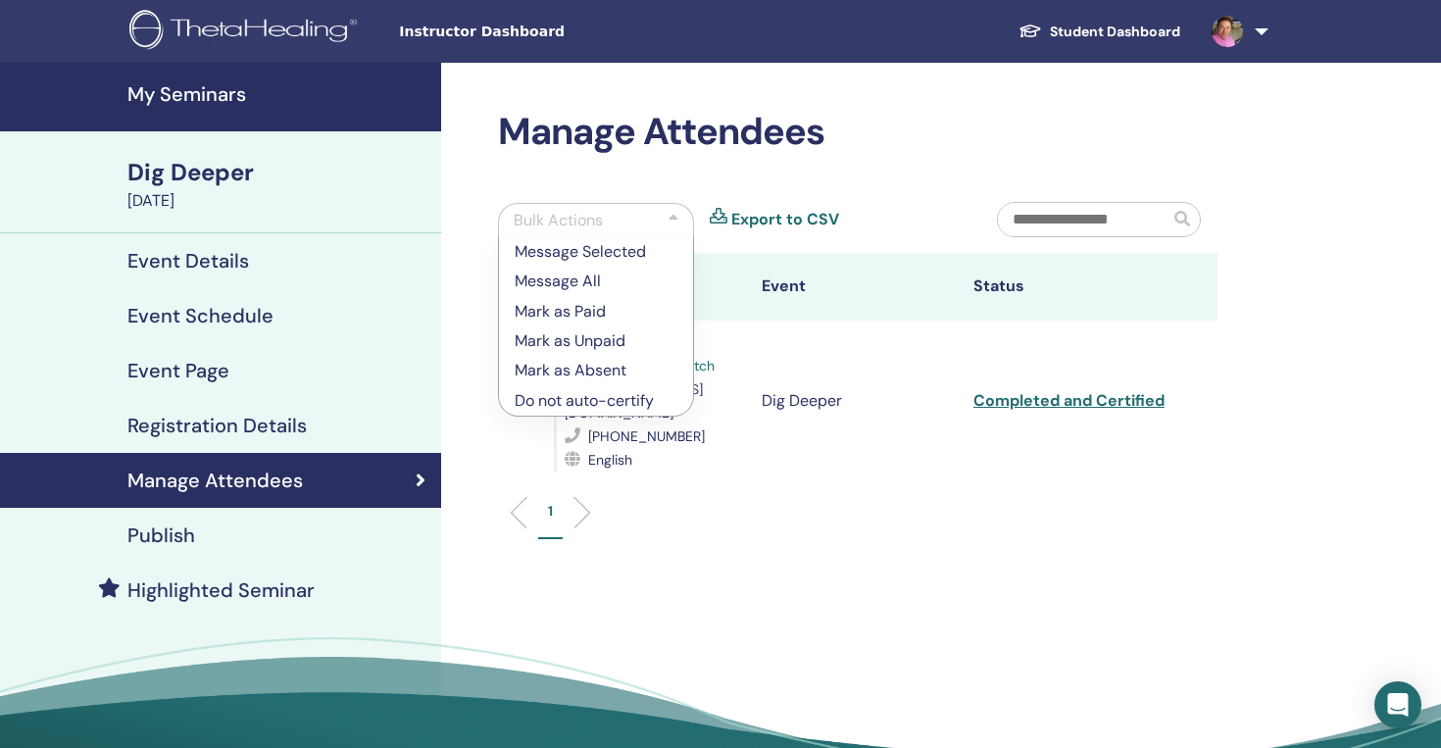
click at [679, 171] on div "Manage Attendees Bulk Actions Message Selected Message All Mark as Paid Mark as…" at bounding box center [857, 334] width 743 height 449
click at [816, 410] on td "Dig Deeper" at bounding box center [858, 401] width 212 height 161
click at [660, 221] on div "Bulk Actions" at bounding box center [596, 220] width 196 height 34
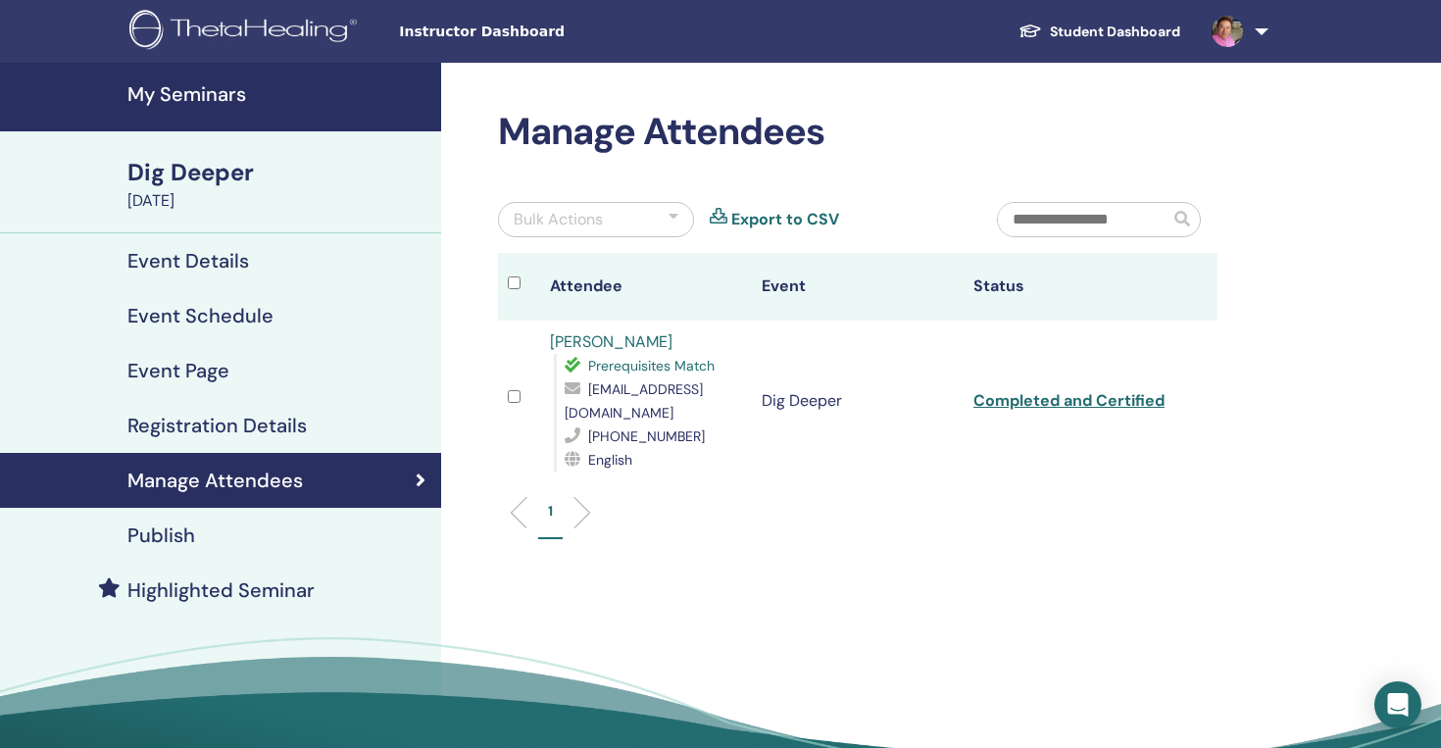
click at [947, 613] on div "Manage Attendees Bulk Actions Export to CSV Attendee Event Status [PERSON_NAME]…" at bounding box center [921, 448] width 961 height 771
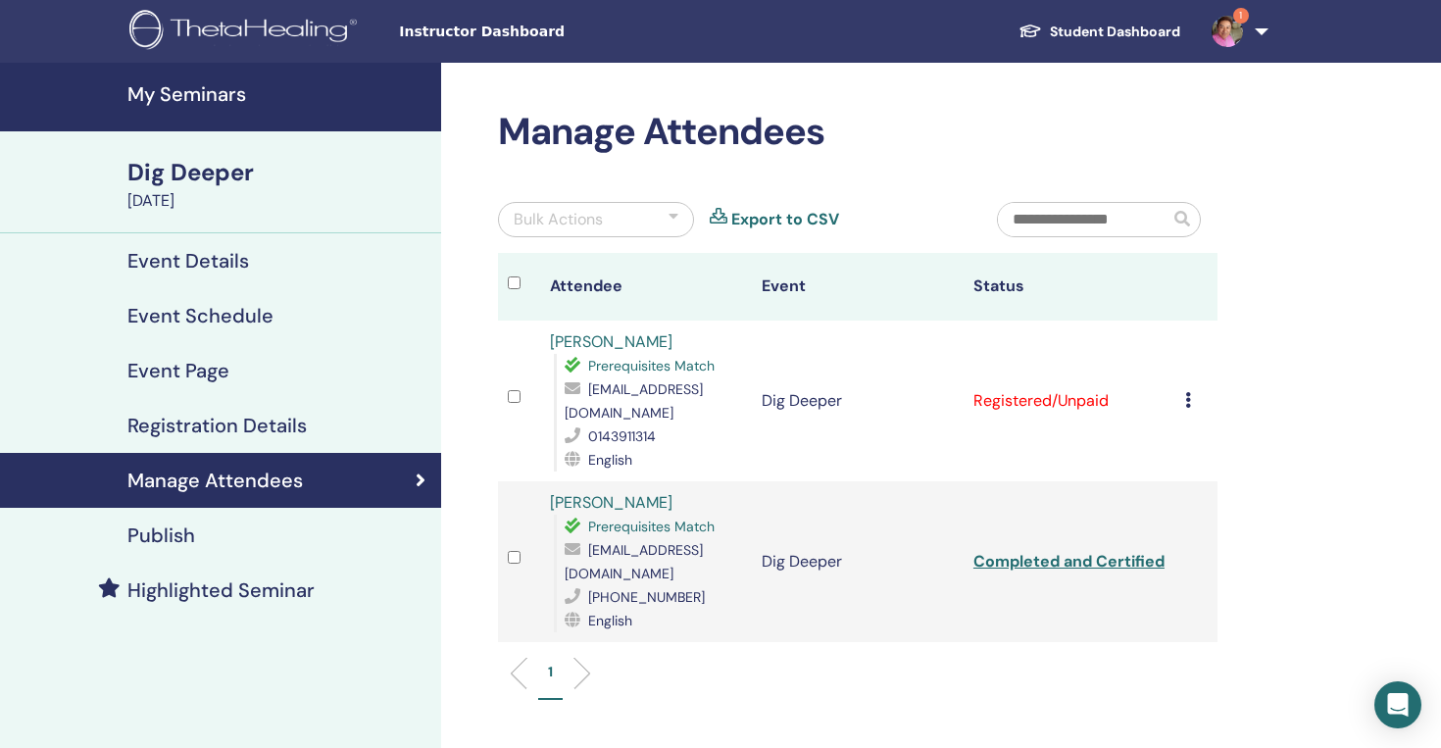
click at [1186, 392] on icon at bounding box center [1188, 400] width 6 height 16
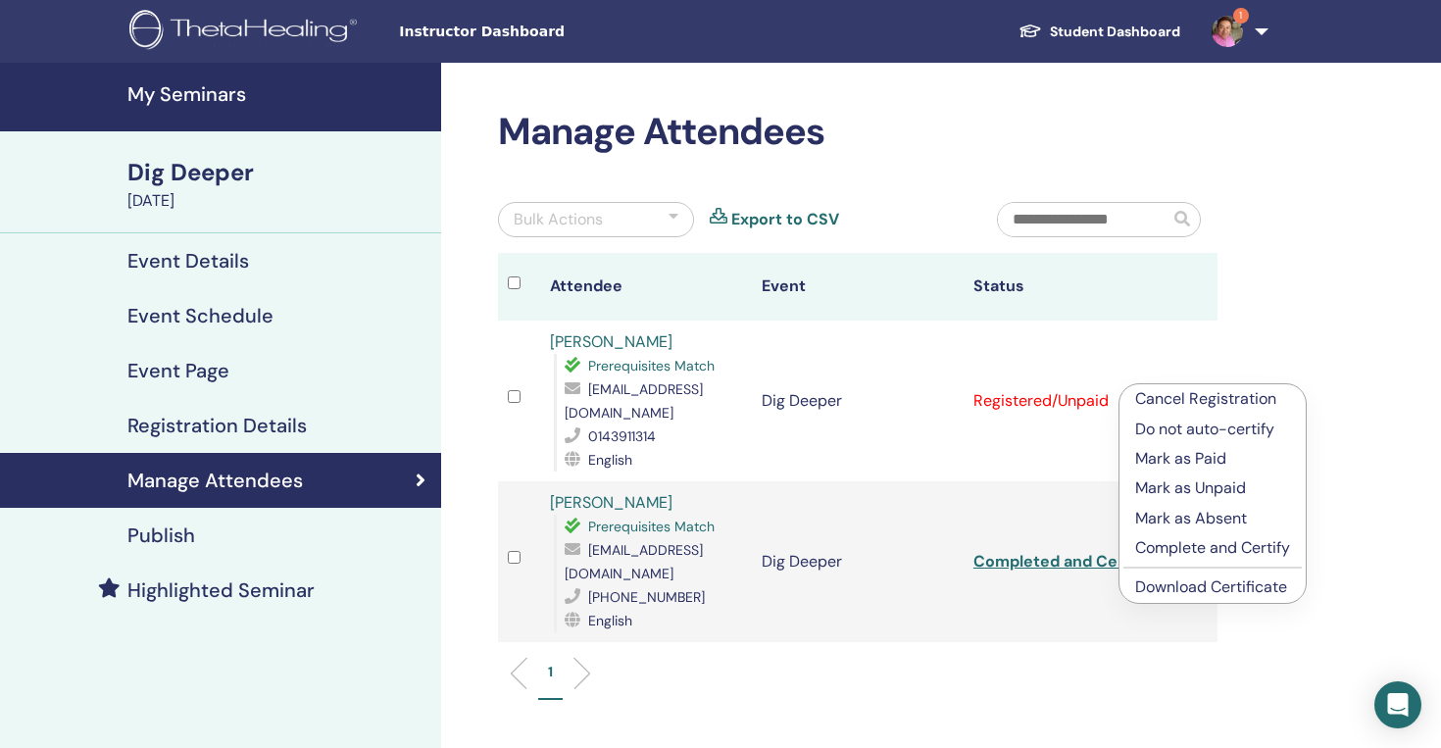
click at [1194, 456] on p "Mark as Paid" at bounding box center [1212, 459] width 155 height 24
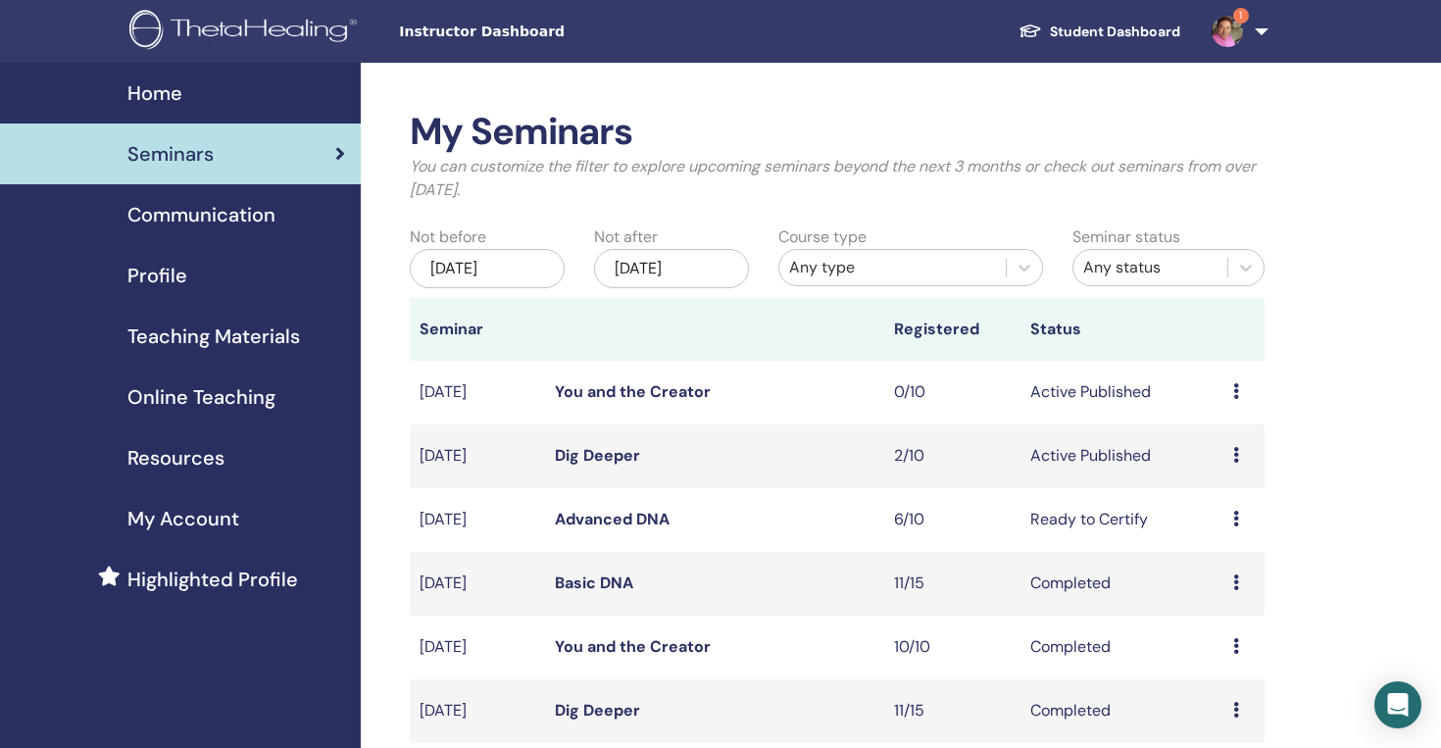
click at [1227, 29] on img at bounding box center [1227, 31] width 31 height 31
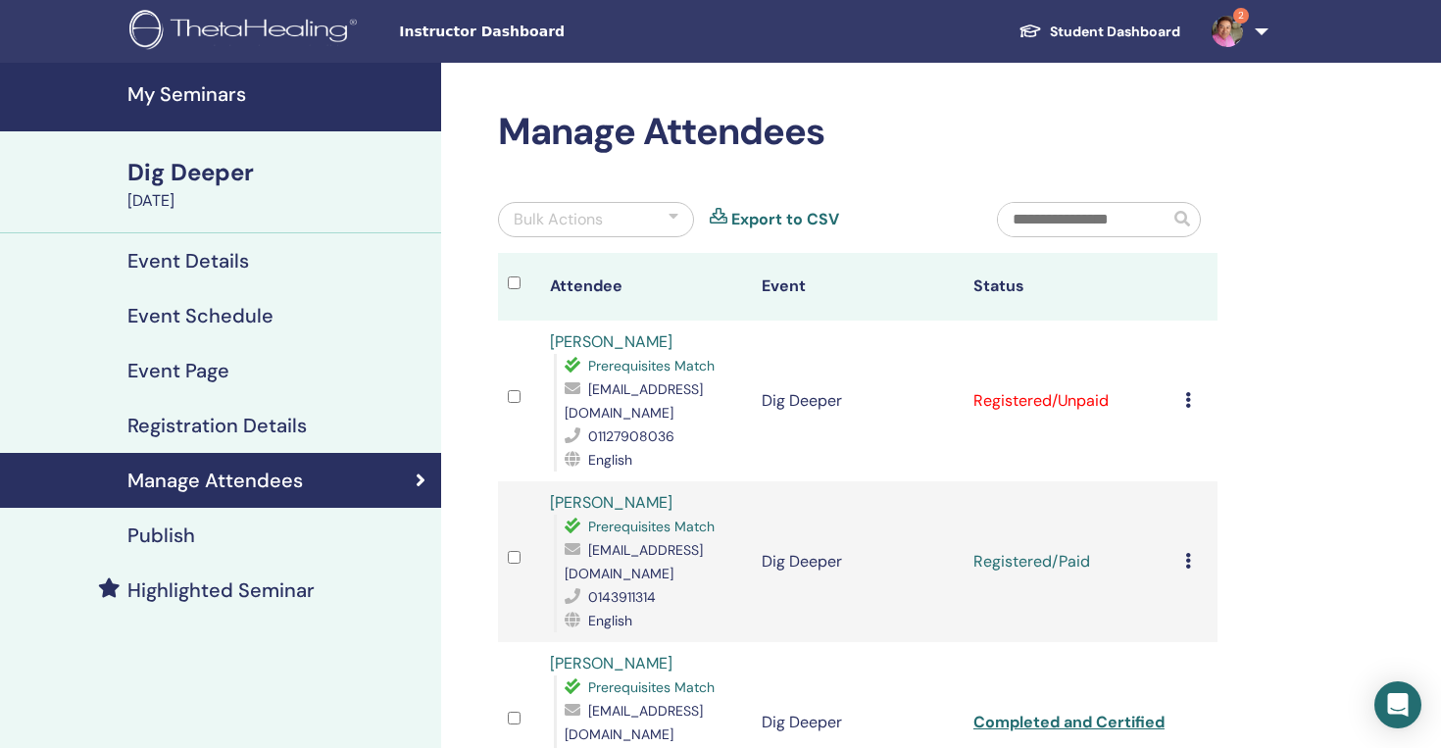
click at [1193, 389] on div "Cancel Registration Do not auto-certify Mark as Paid Mark as Unpaid Mark as Abs…" at bounding box center [1196, 401] width 23 height 24
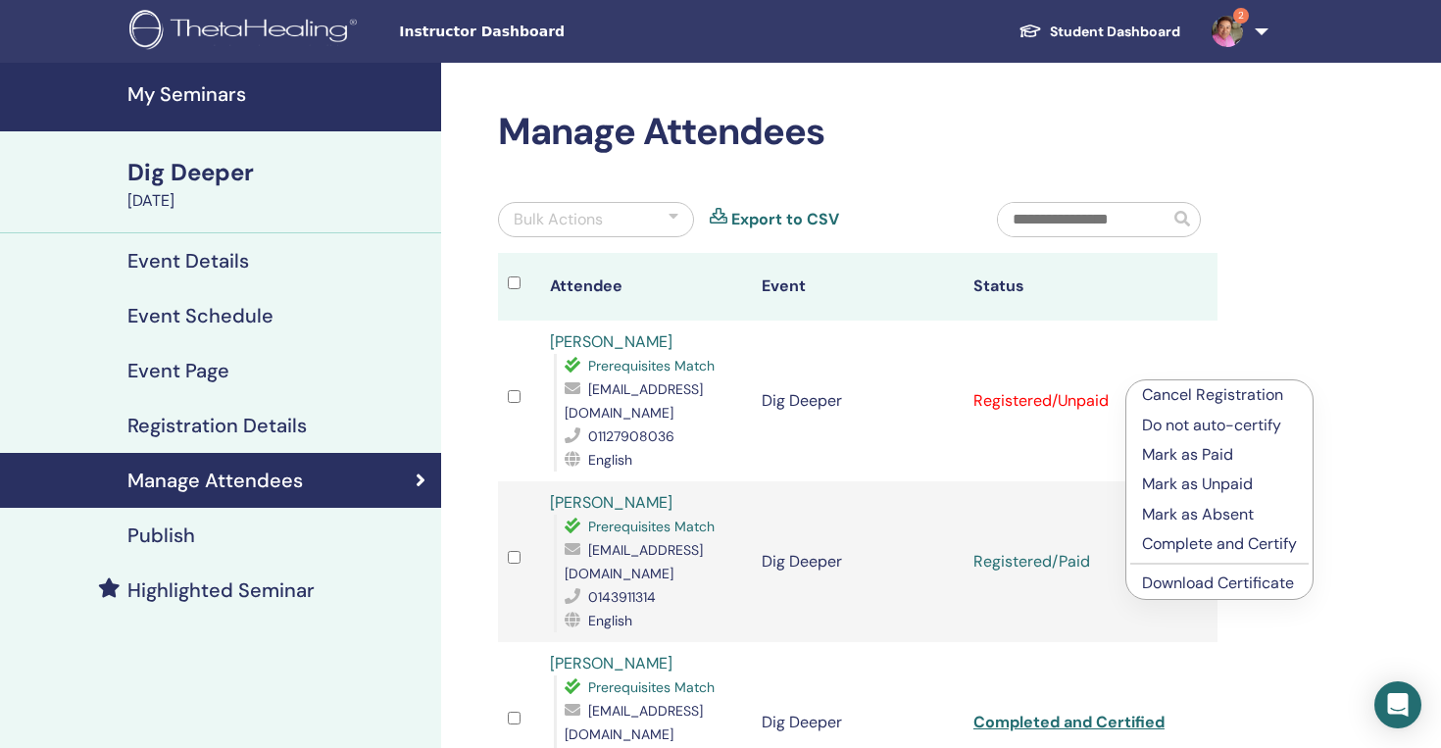
click at [1210, 457] on p "Mark as Paid" at bounding box center [1219, 455] width 155 height 24
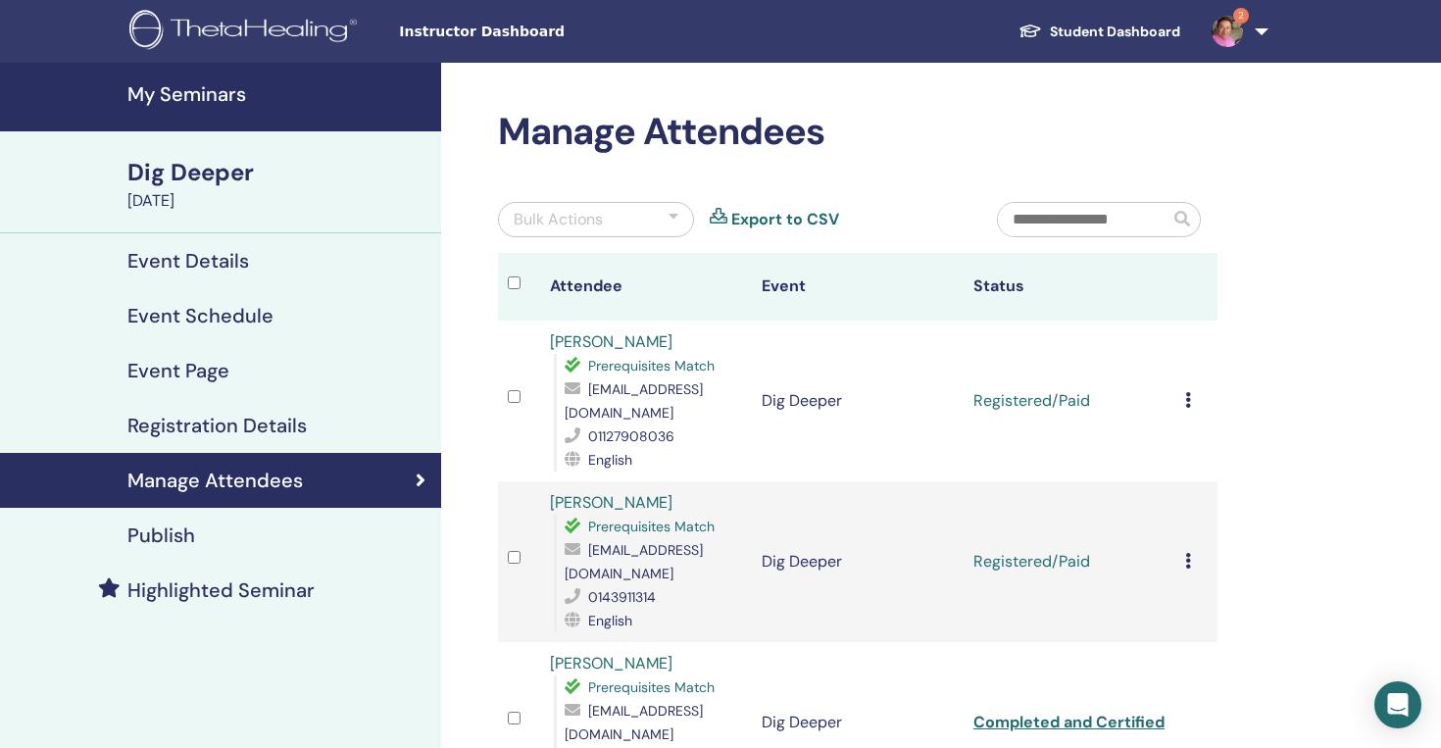
click at [1234, 43] on img at bounding box center [1227, 31] width 31 height 31
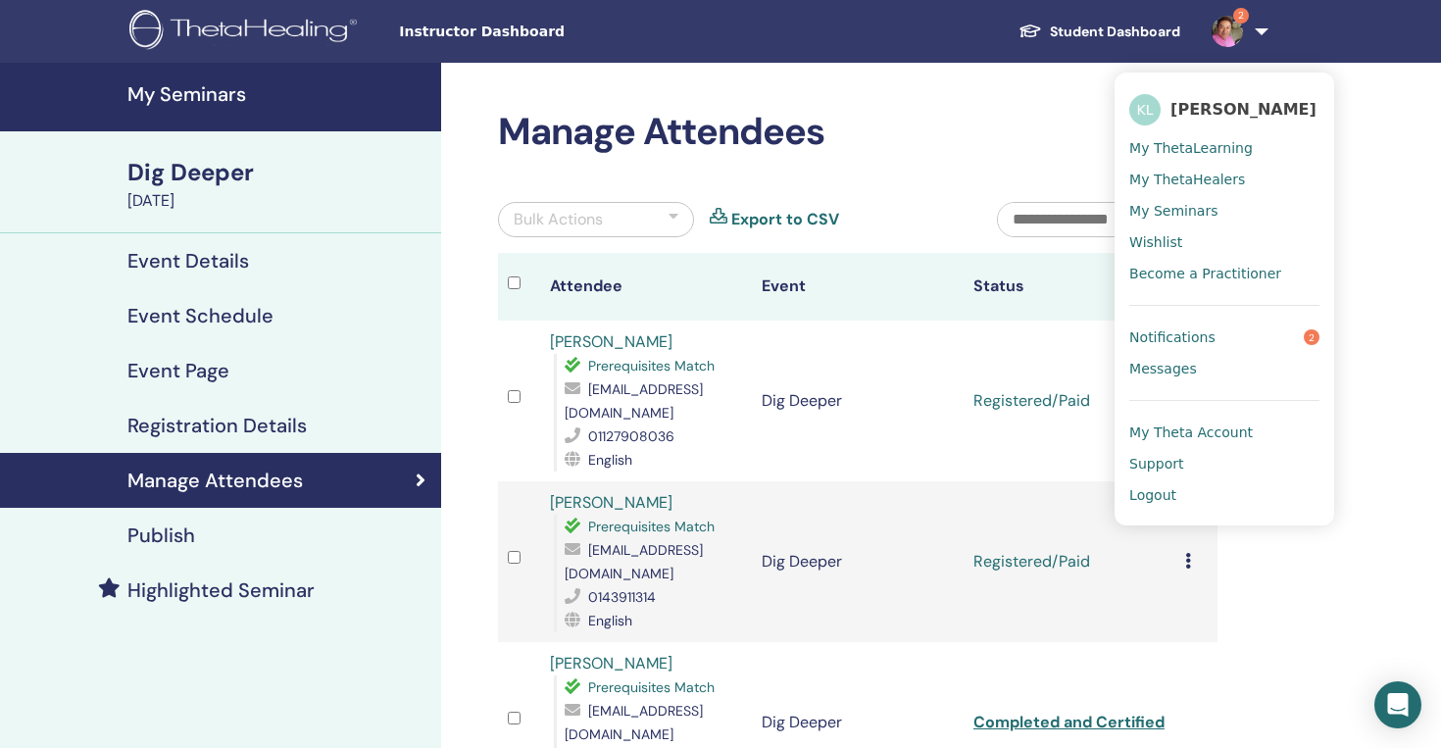
click at [1182, 493] on link "Logout" at bounding box center [1225, 494] width 190 height 31
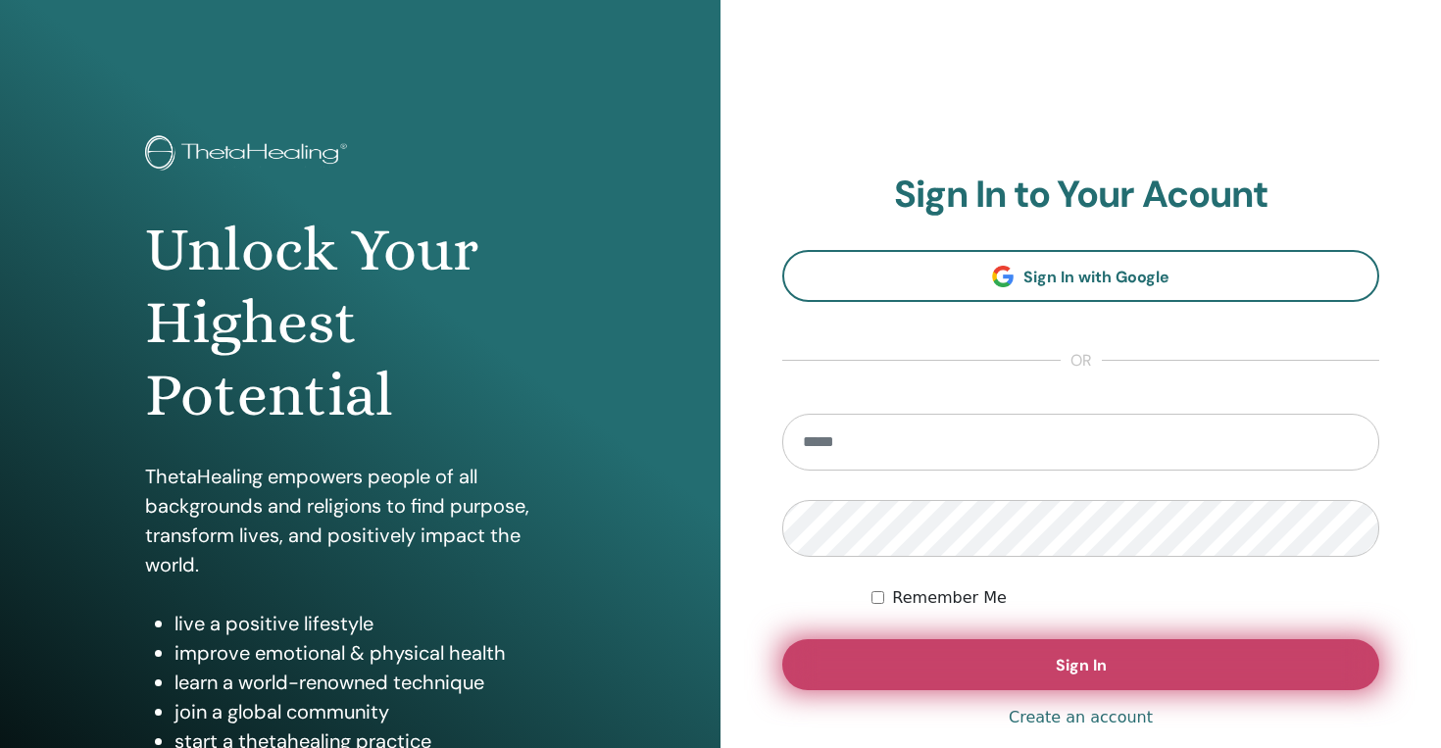
type input "**********"
click at [858, 664] on button "Sign In" at bounding box center [1080, 664] width 597 height 51
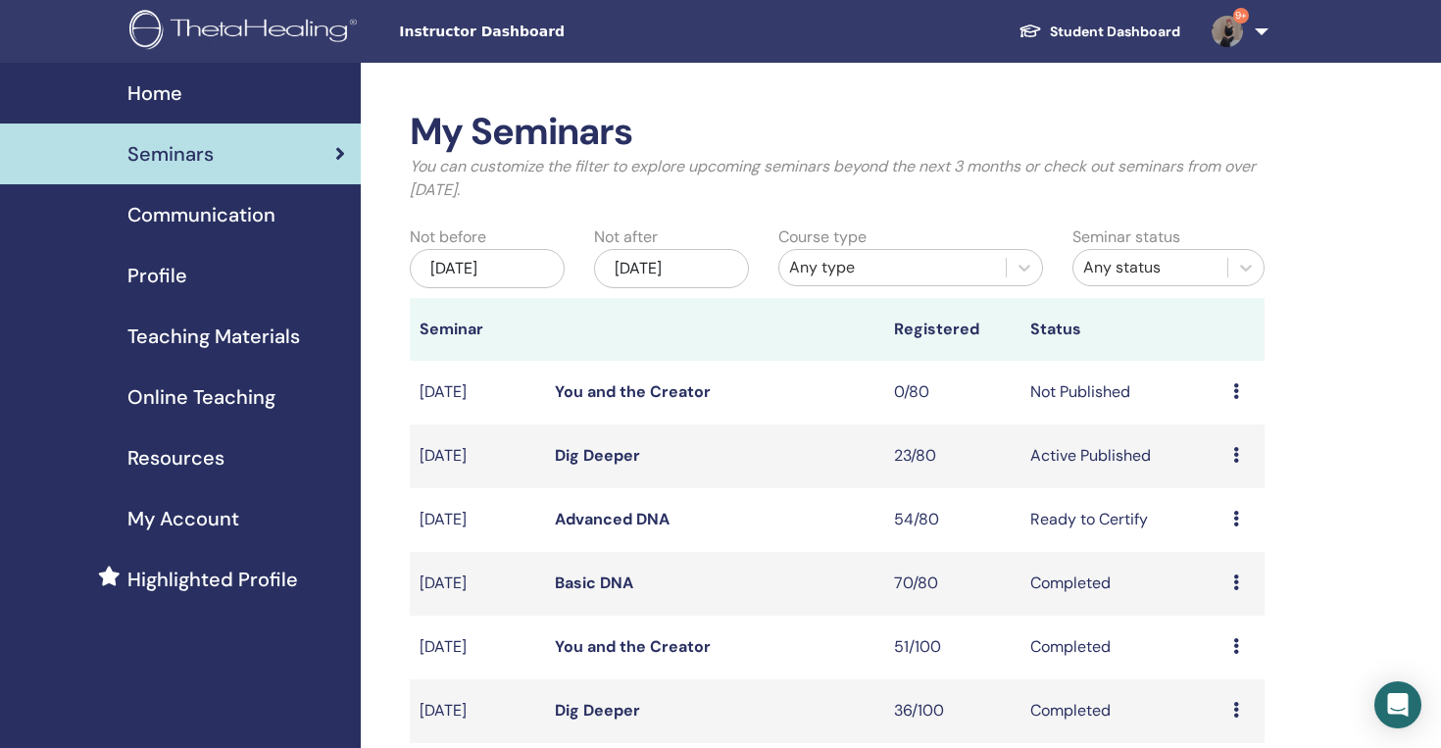
click at [614, 448] on link "Dig Deeper" at bounding box center [597, 455] width 85 height 21
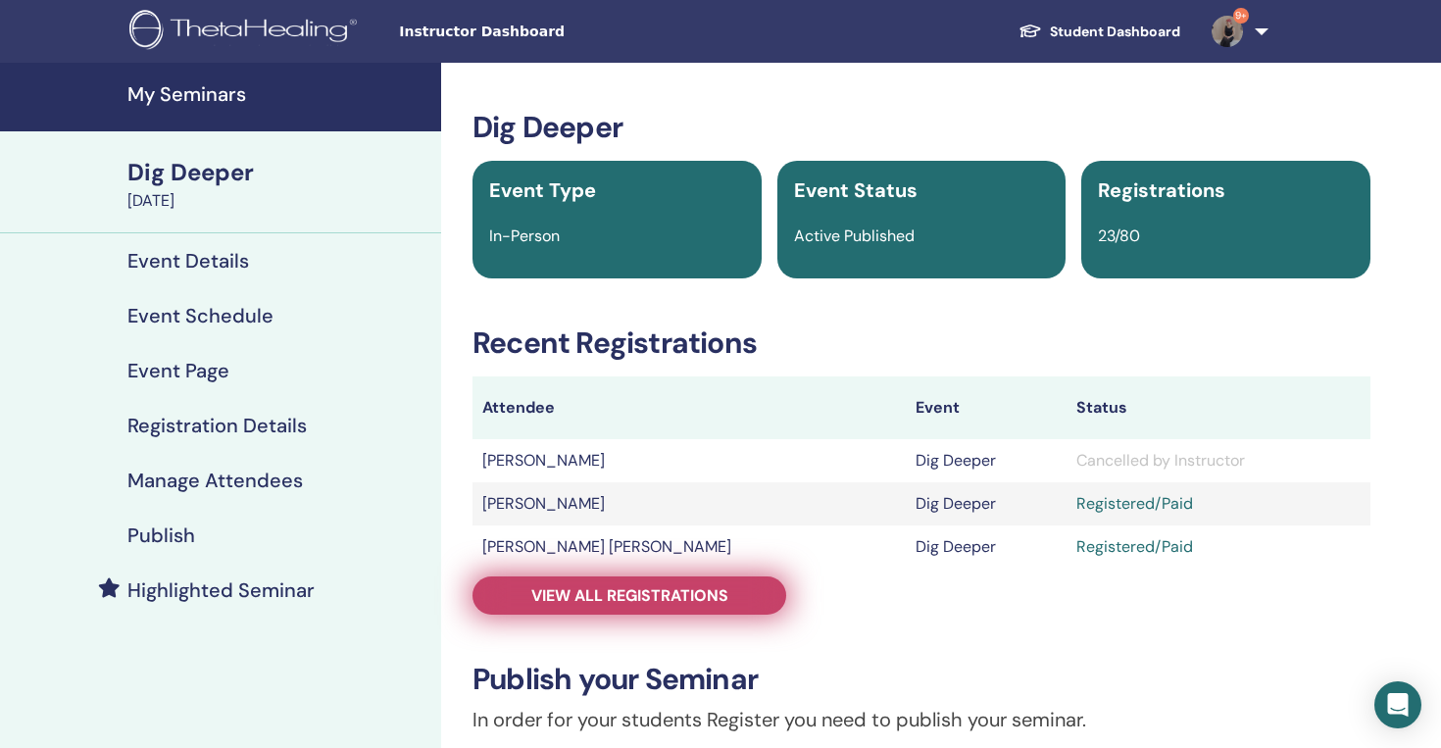
click at [730, 591] on link "View all registrations" at bounding box center [630, 596] width 314 height 38
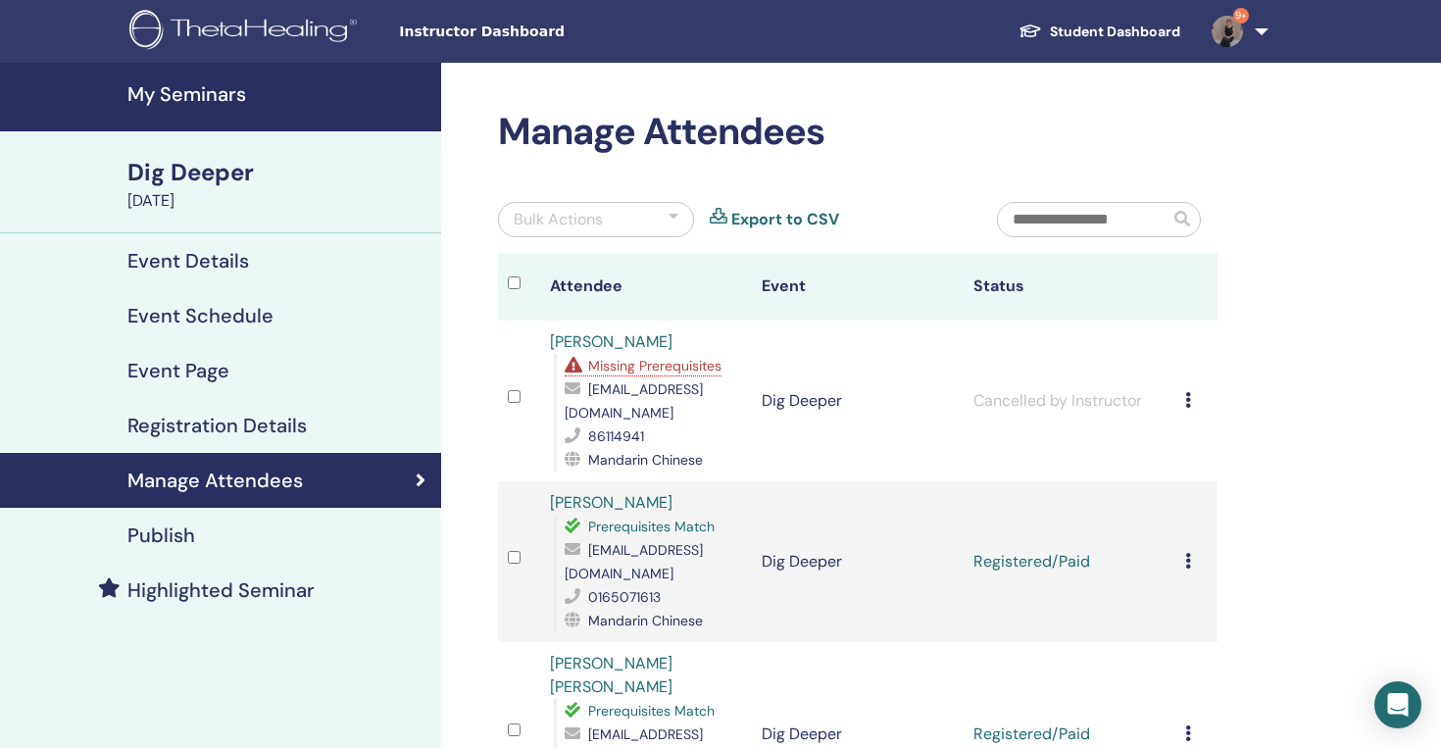
click at [1084, 218] on input "text" at bounding box center [1084, 219] width 172 height 33
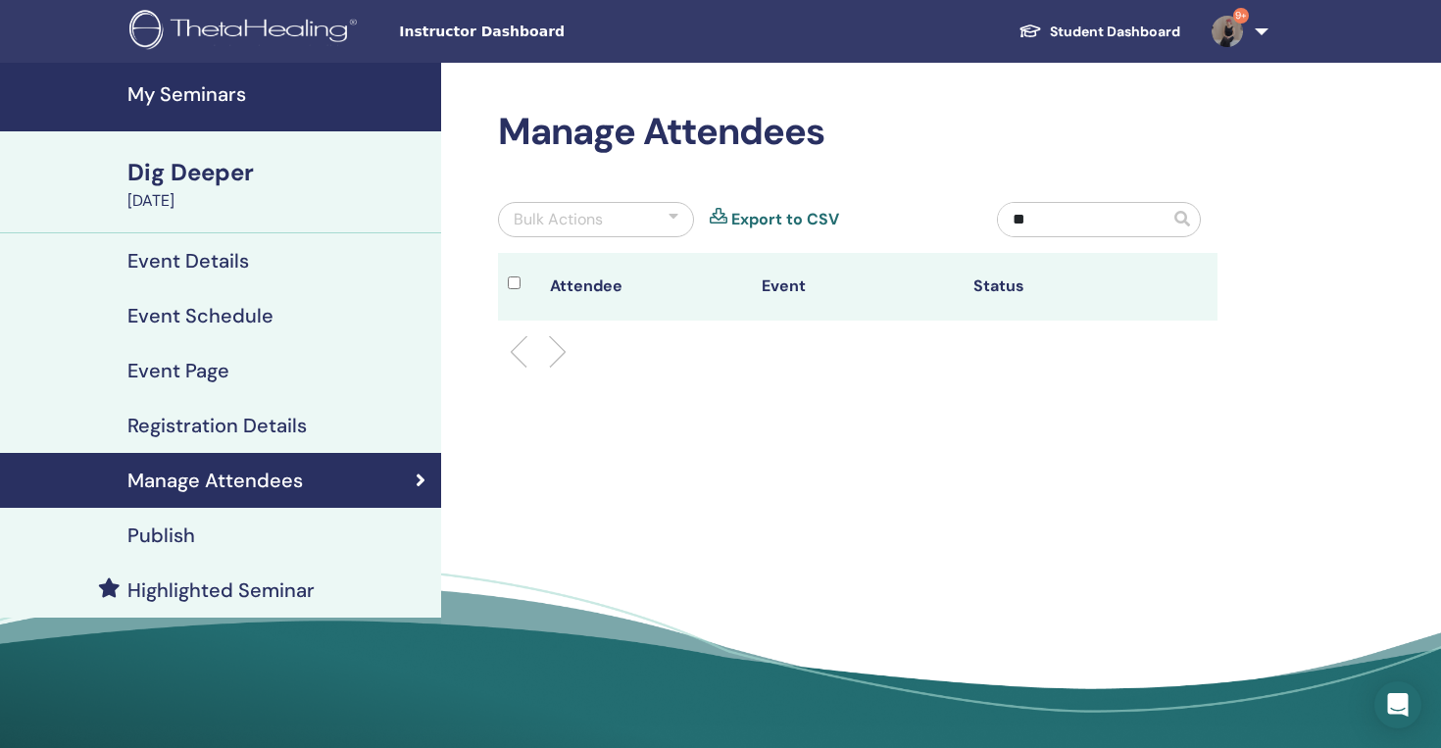
type input "*"
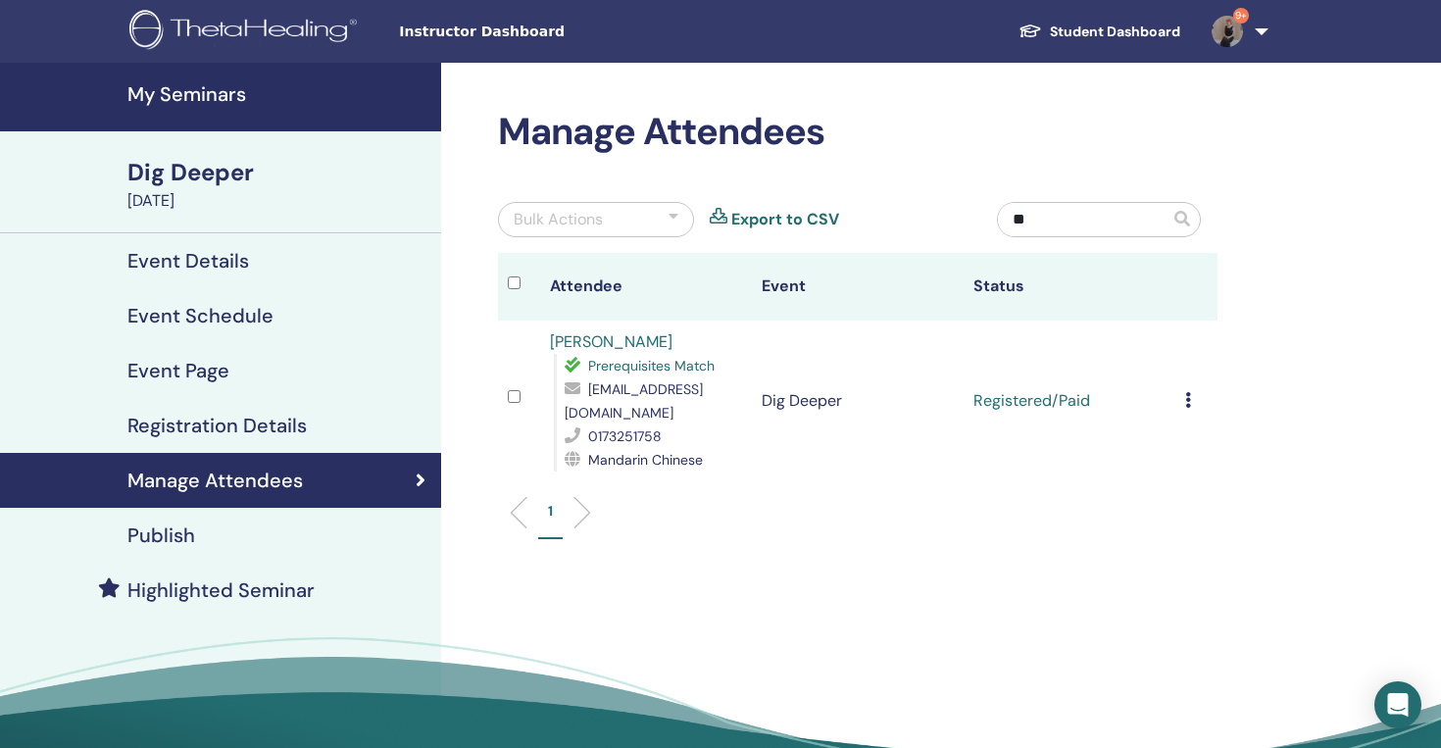
type input "*"
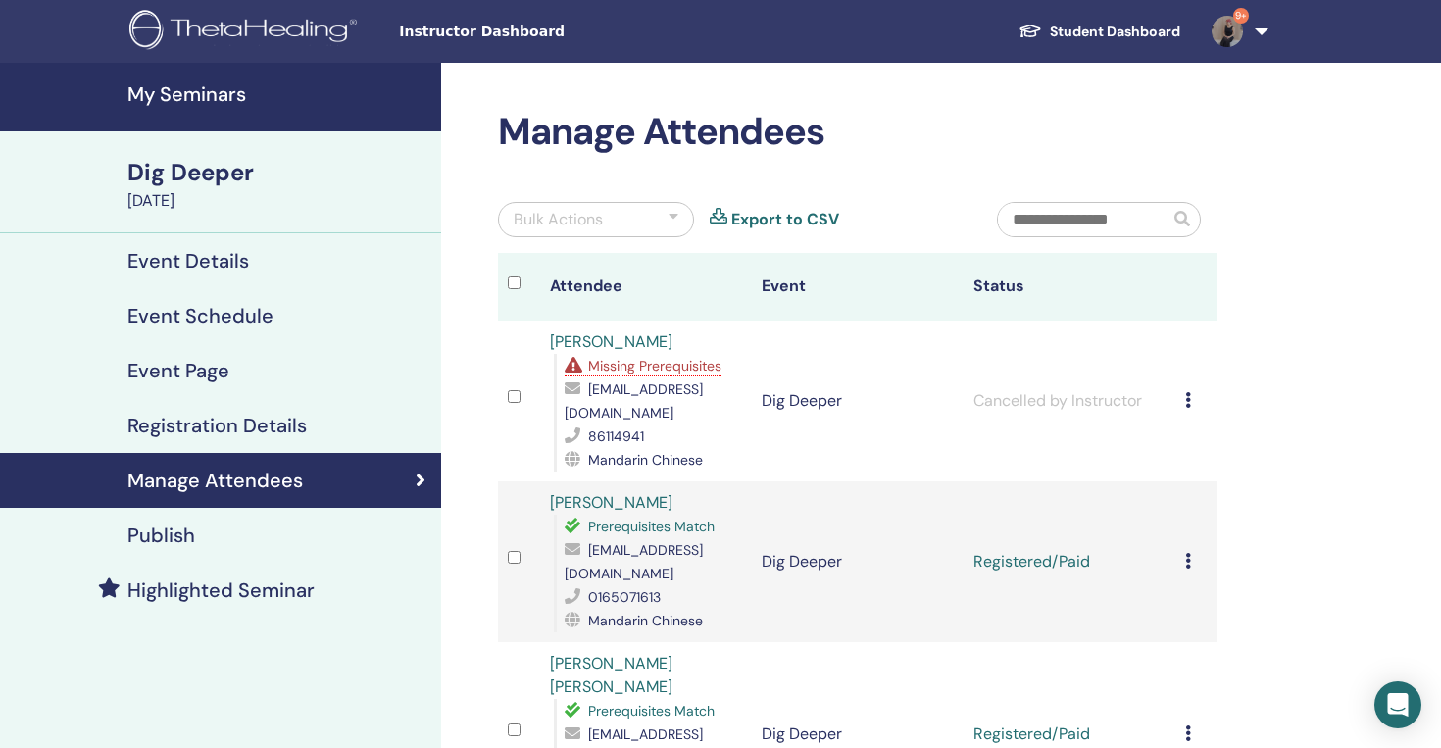
click at [209, 189] on div "September 27, 2025" at bounding box center [278, 201] width 302 height 24
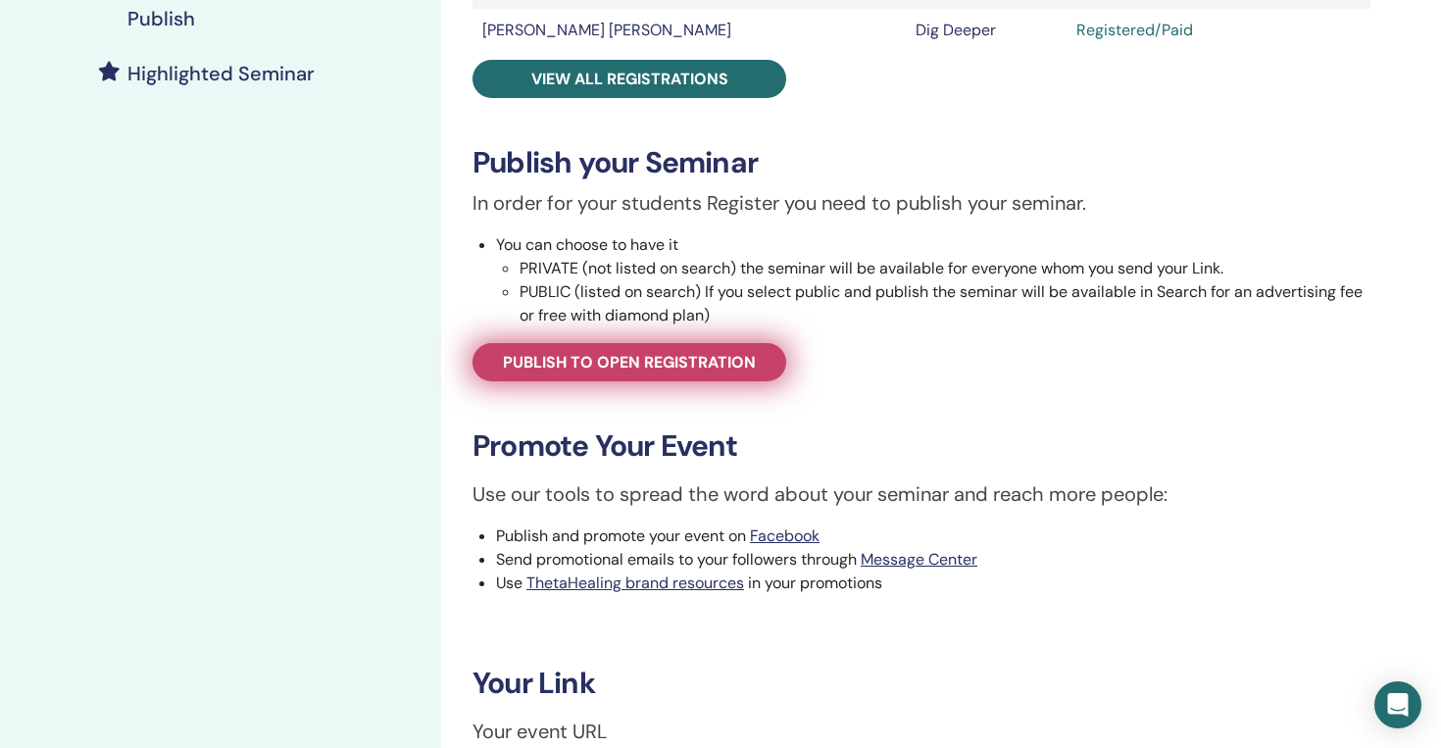
scroll to position [596, 0]
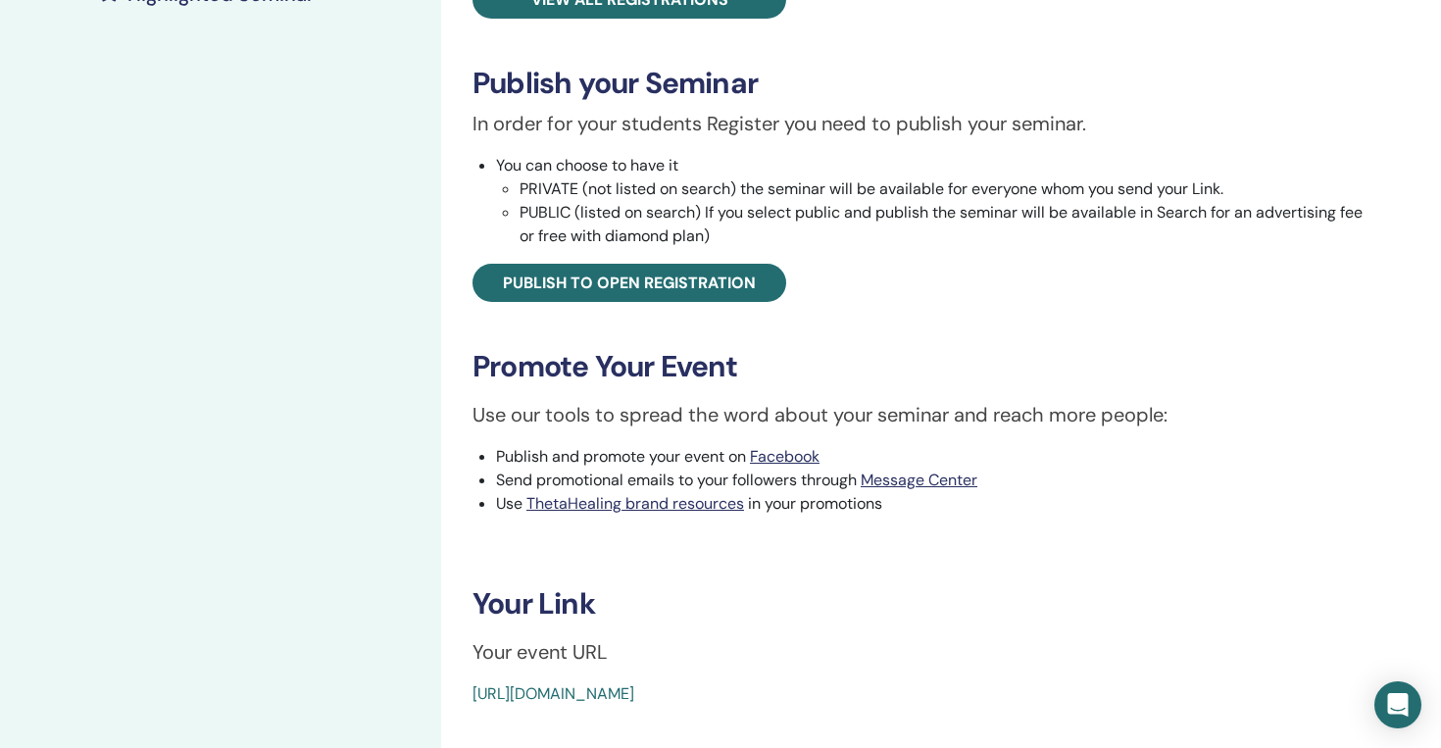
drag, startPoint x: 464, startPoint y: 690, endPoint x: 952, endPoint y: 691, distance: 488.3
click at [952, 691] on div "Dig Deeper Event Type In-Person Event Status Active Published Registrations 23/…" at bounding box center [921, 110] width 937 height 1192
copy link "https://www.thetahealing.com/seminar-376186-details.html"
